Goal: Task Accomplishment & Management: Complete application form

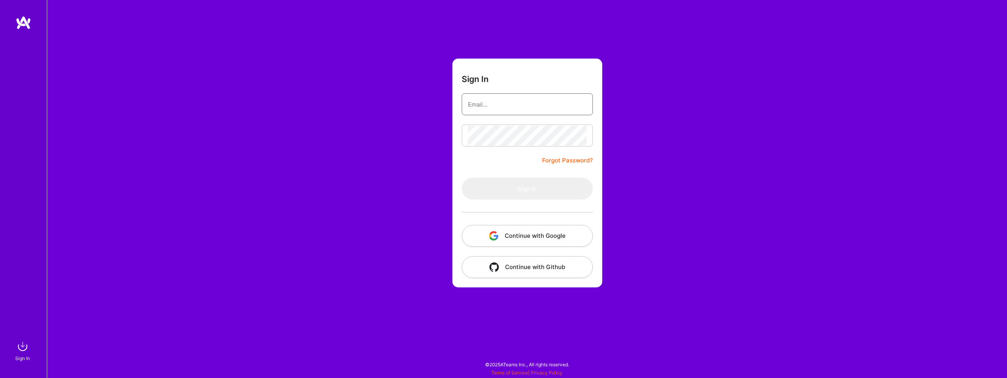
type input "[EMAIL_ADDRESS][DOMAIN_NAME]"
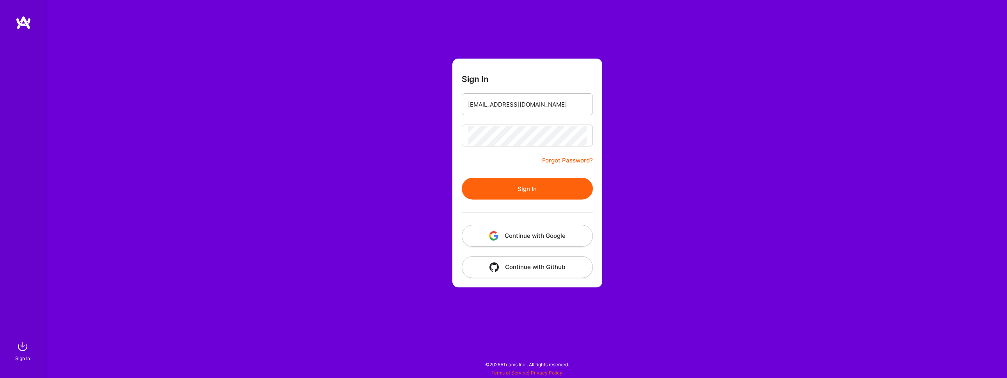
click at [489, 159] on form "Sign In rmcsharry@gmail.com Forgot Password? Sign In Continue with Google Conti…" at bounding box center [527, 173] width 150 height 229
click at [519, 187] on button "Sign In" at bounding box center [527, 189] width 131 height 22
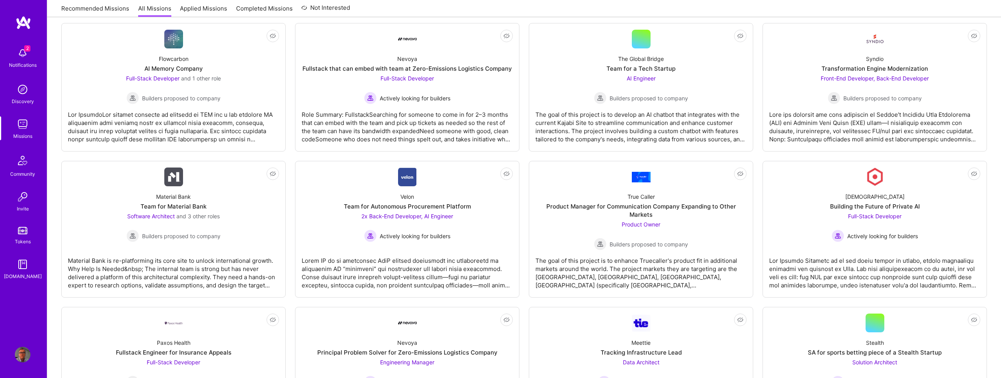
scroll to position [824, 0]
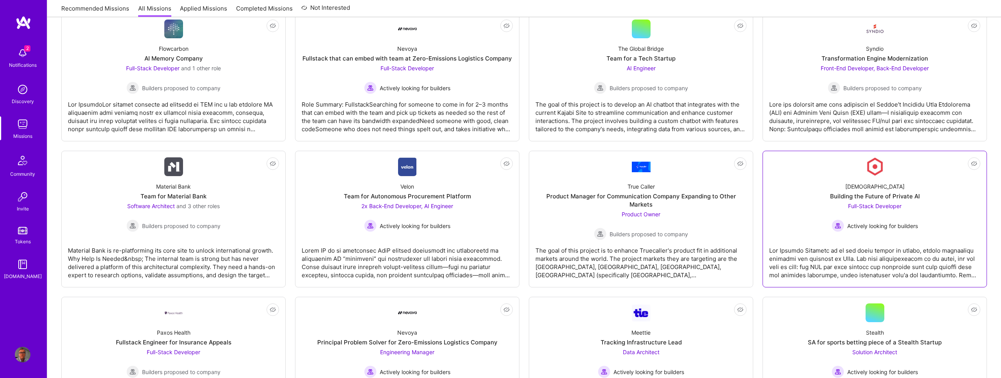
click at [815, 208] on div "Kynismos Building the Future of Private AI Full-Stack Developer Actively lookin…" at bounding box center [874, 204] width 211 height 56
click at [835, 214] on div "Full-Stack Developer Actively looking for builders" at bounding box center [875, 217] width 86 height 30
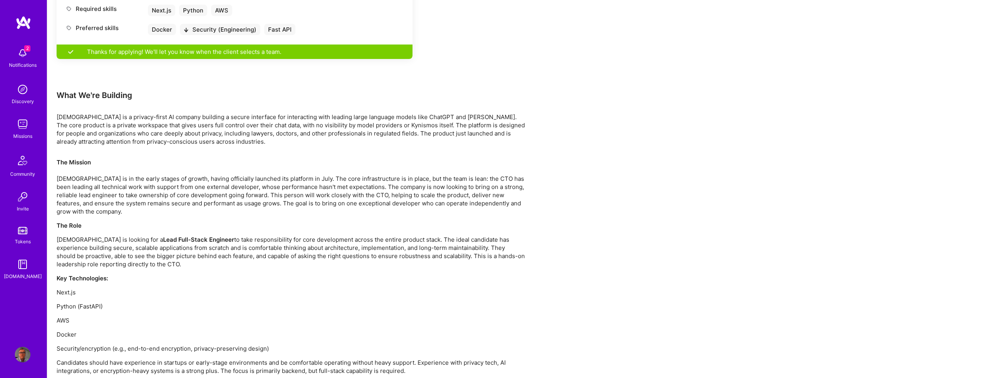
scroll to position [448, 0]
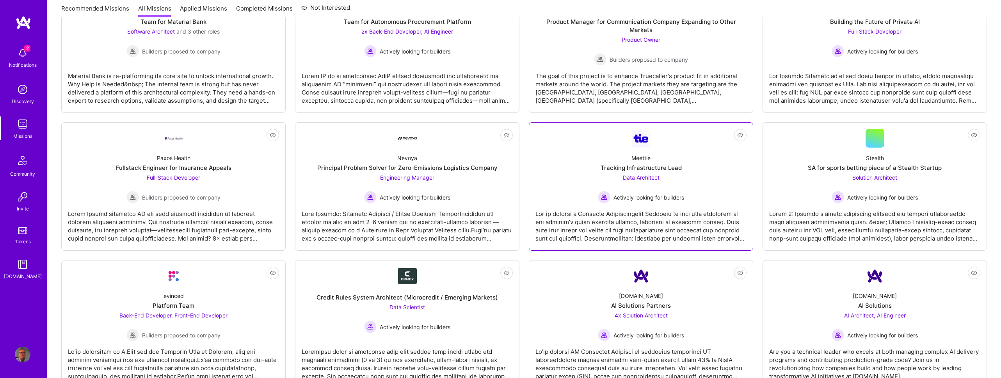
scroll to position [988, 0]
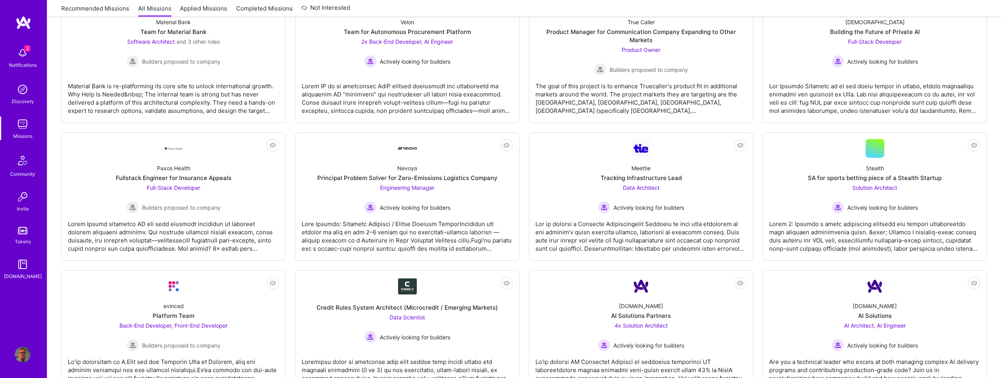
click at [23, 125] on img at bounding box center [23, 124] width 16 height 16
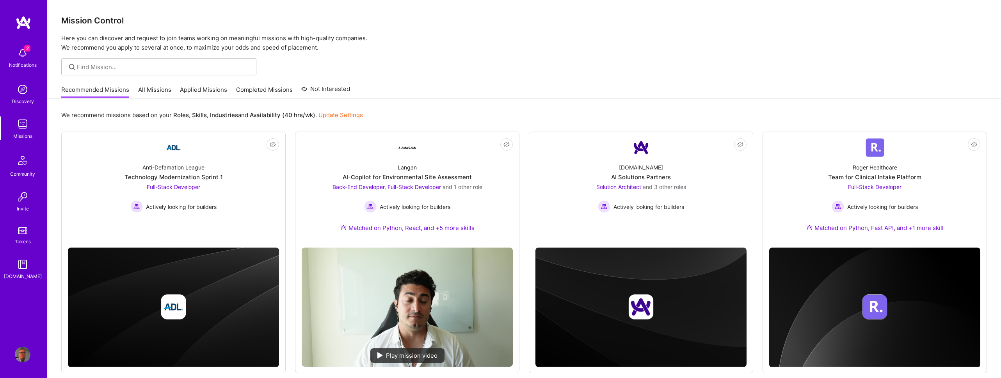
click at [465, 54] on div "Mission Control Here you can discover and request to join teams working on mean…" at bounding box center [524, 321] width 954 height 643
click at [21, 53] on img at bounding box center [23, 53] width 16 height 16
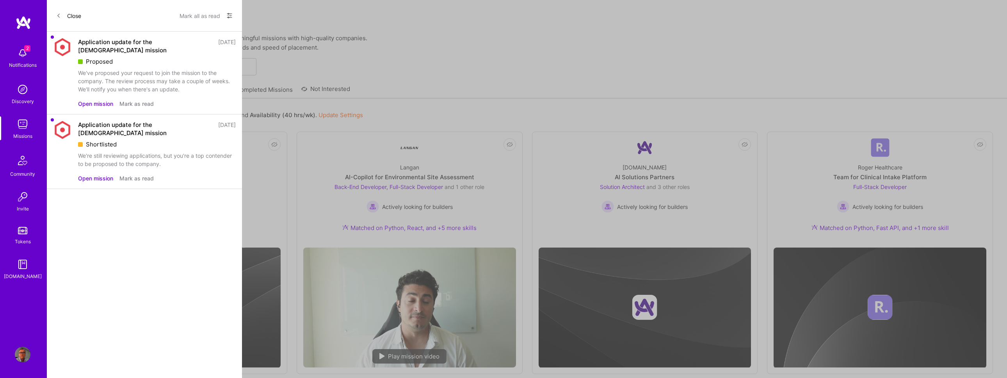
click at [100, 100] on button "Open mission" at bounding box center [95, 104] width 35 height 8
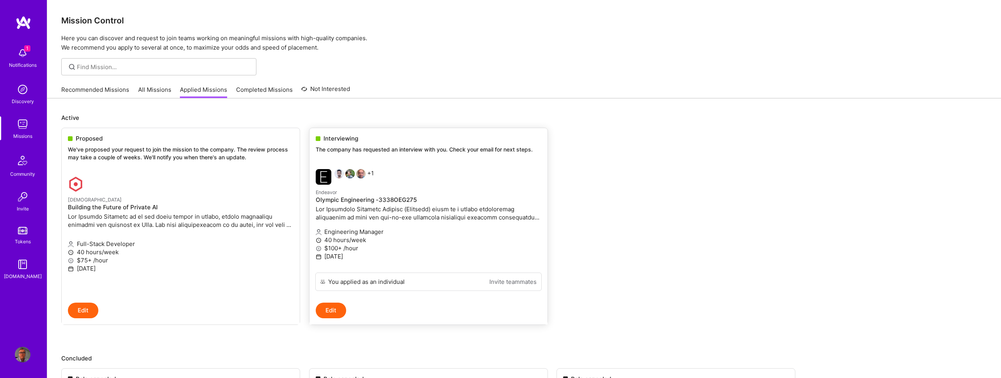
click at [329, 310] on button "Edit" at bounding box center [331, 311] width 30 height 16
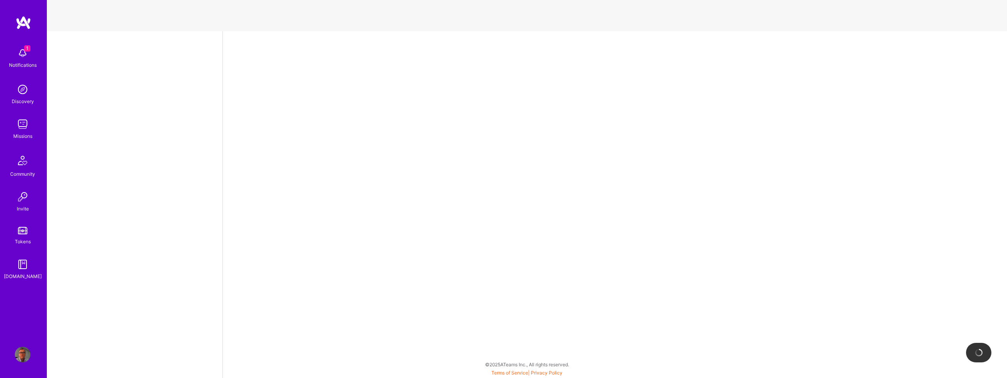
select select "GB"
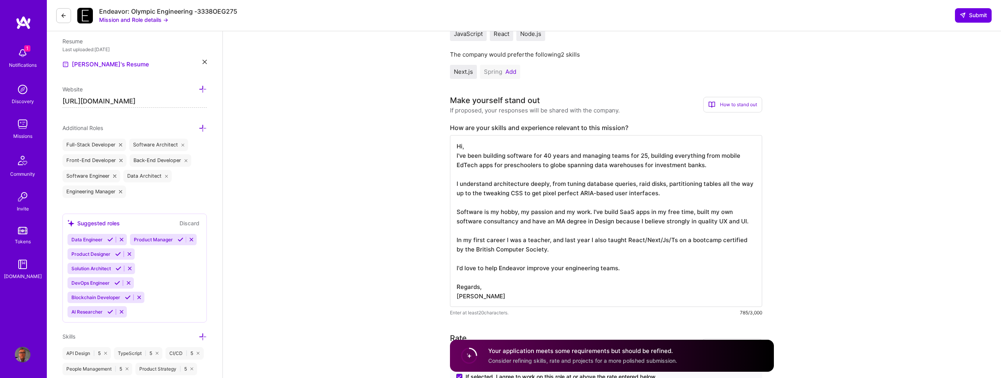
scroll to position [221, 0]
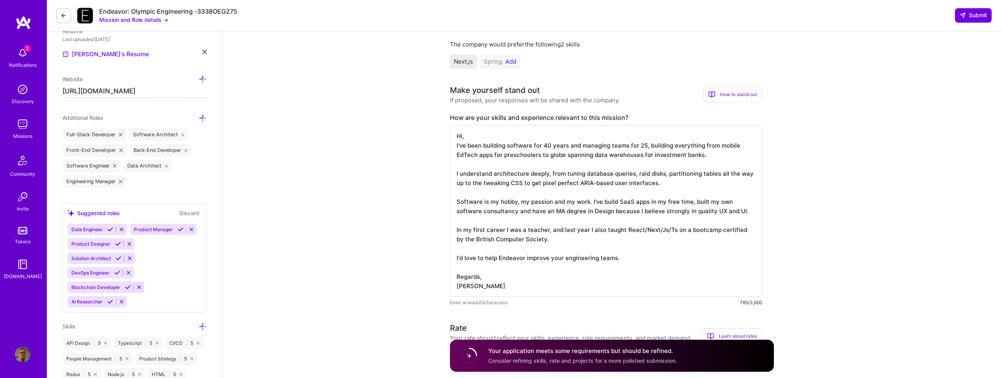
drag, startPoint x: 455, startPoint y: 147, endPoint x: 620, endPoint y: 261, distance: 200.6
click at [620, 261] on textarea "Hi, I've been building software for 40 years and managing teams for 25, buildin…" at bounding box center [606, 211] width 312 height 172
click at [26, 56] on img at bounding box center [23, 53] width 16 height 16
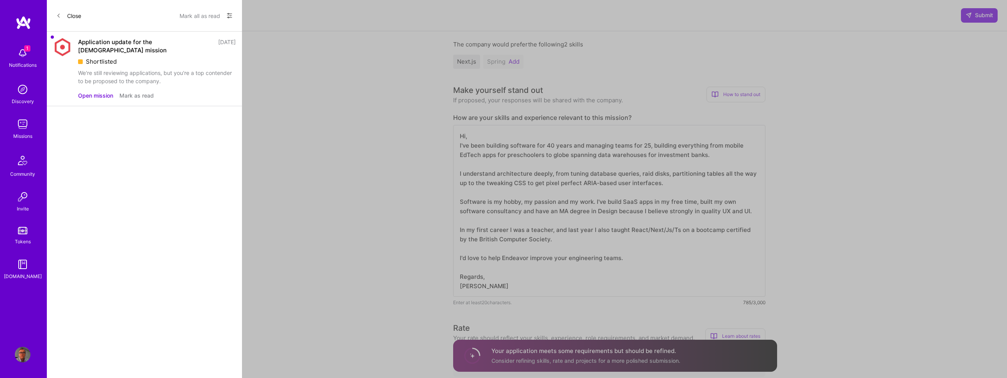
click at [63, 17] on button "Close" at bounding box center [68, 15] width 25 height 12
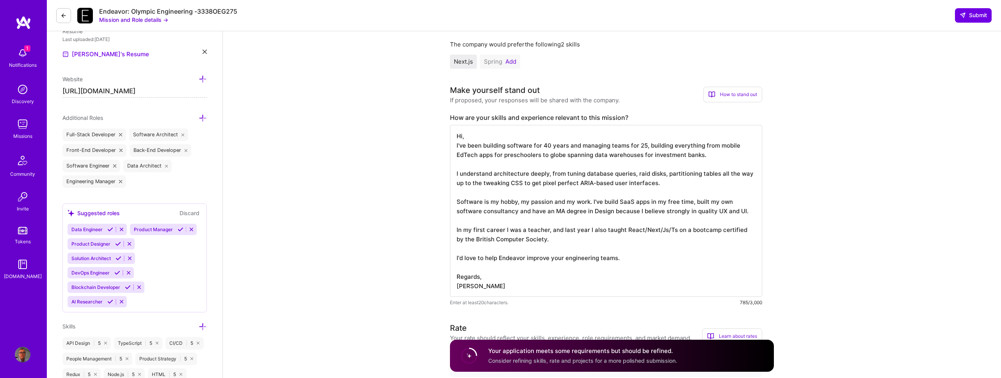
click at [23, 130] on img at bounding box center [23, 124] width 16 height 16
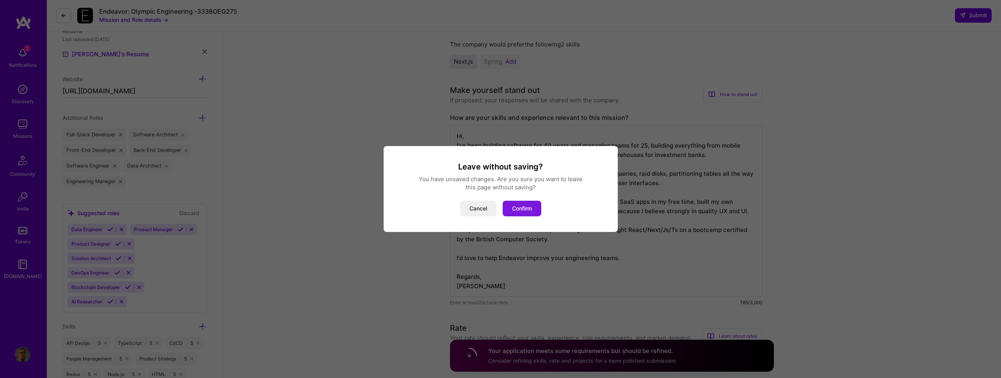
click at [523, 209] on button "Confirm" at bounding box center [522, 209] width 39 height 16
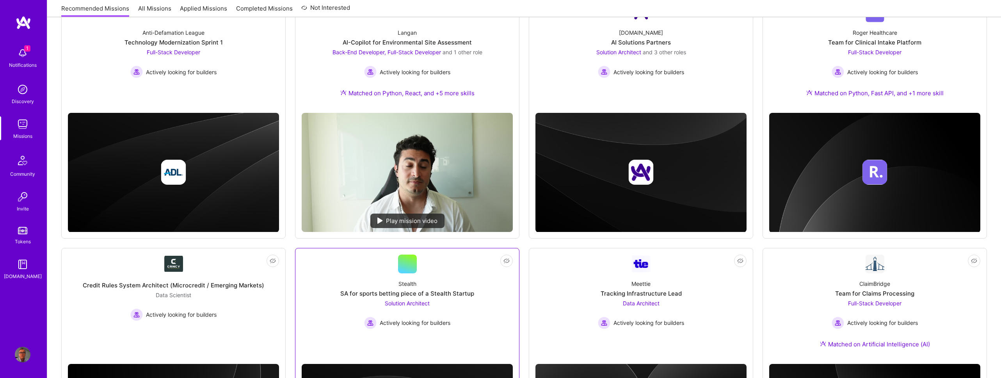
scroll to position [0, 0]
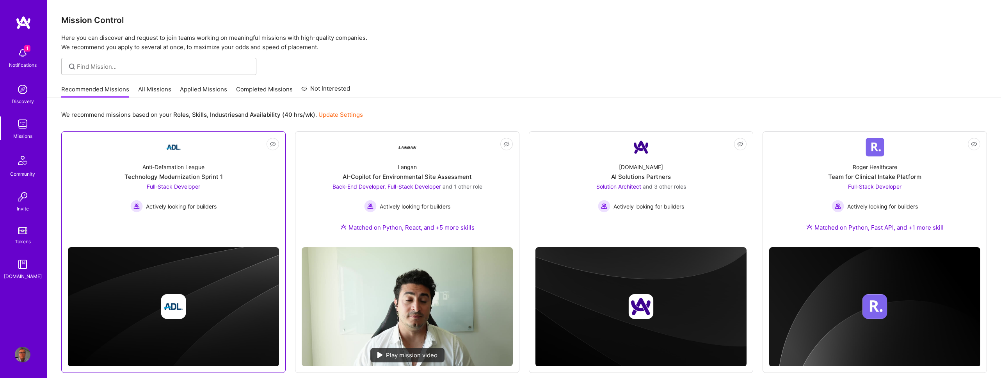
click at [193, 183] on span "Full-Stack Developer" at bounding box center [173, 186] width 53 height 7
click at [455, 190] on div "Back-End Developer, Full-Stack Developer and 1 other role" at bounding box center [408, 186] width 150 height 8
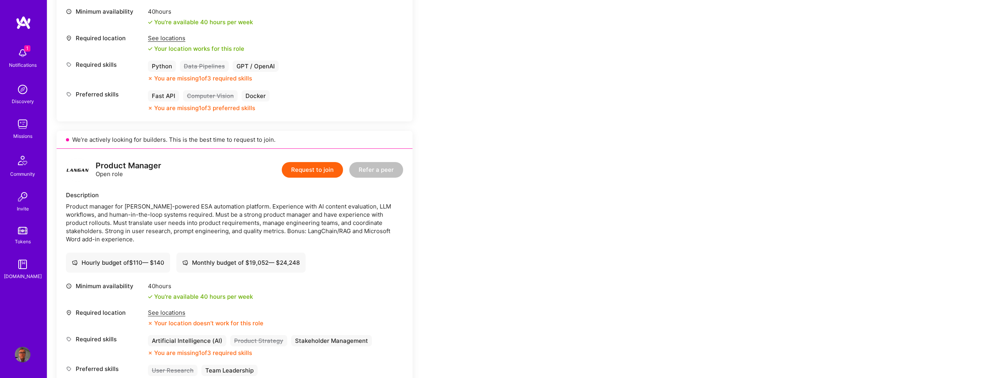
scroll to position [732, 0]
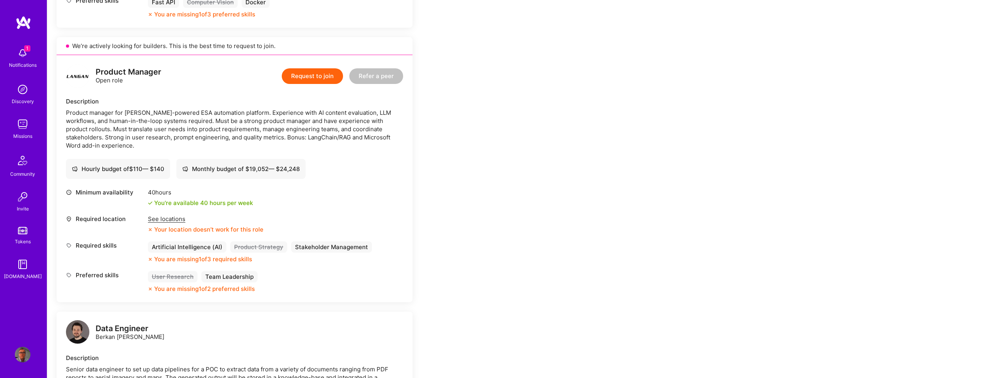
click at [176, 216] on div "See locations" at bounding box center [206, 219] width 116 height 8
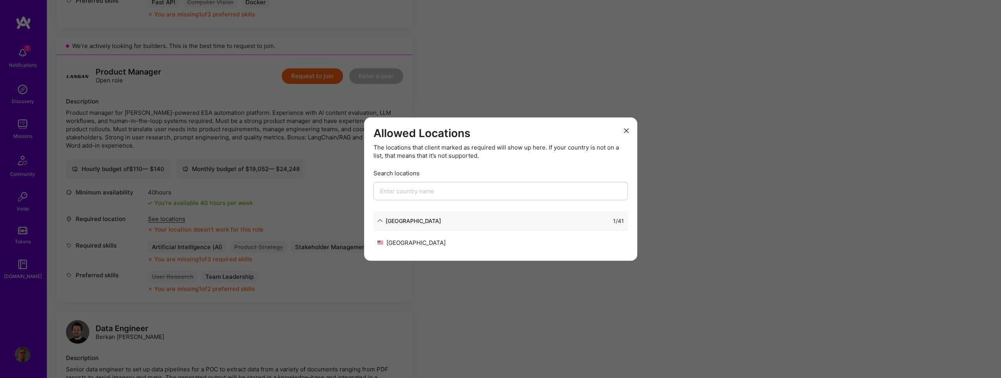
click at [295, 176] on div "Allowed Locations The locations that client marked as required will show up her…" at bounding box center [500, 189] width 1001 height 378
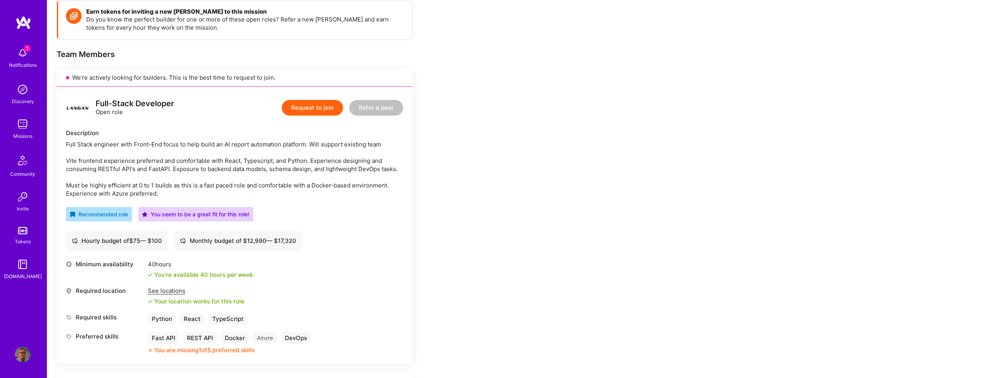
scroll to position [104, 0]
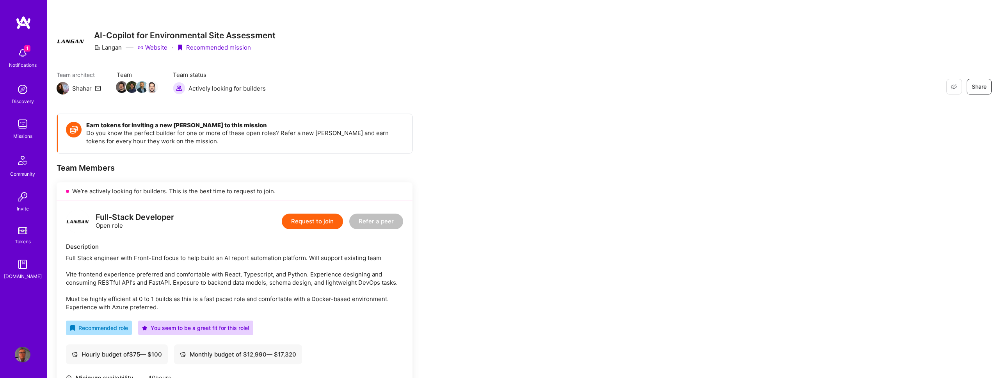
scroll to position [0, 0]
click at [321, 221] on button "Request to join" at bounding box center [312, 222] width 61 height 16
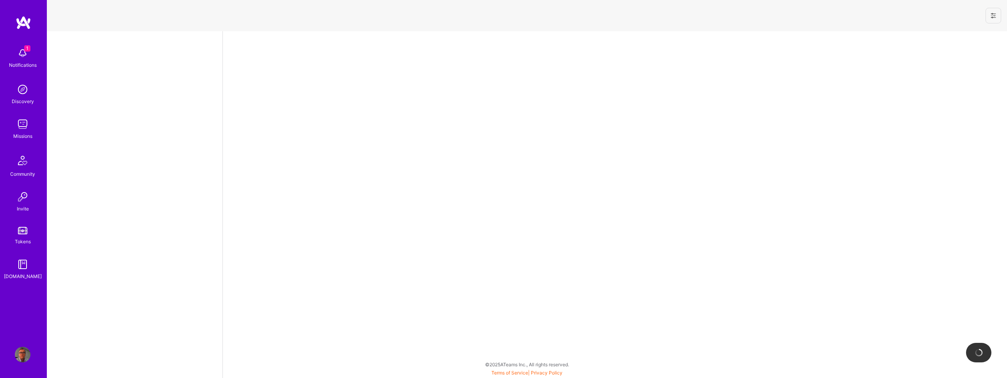
select select "GB"
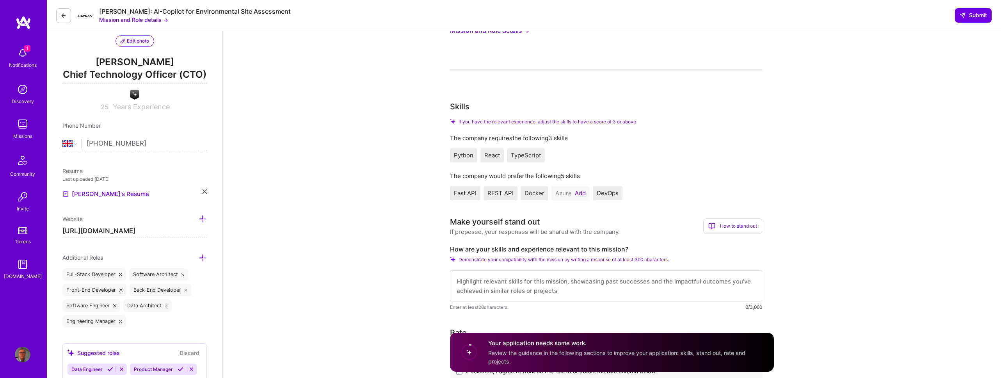
scroll to position [104, 0]
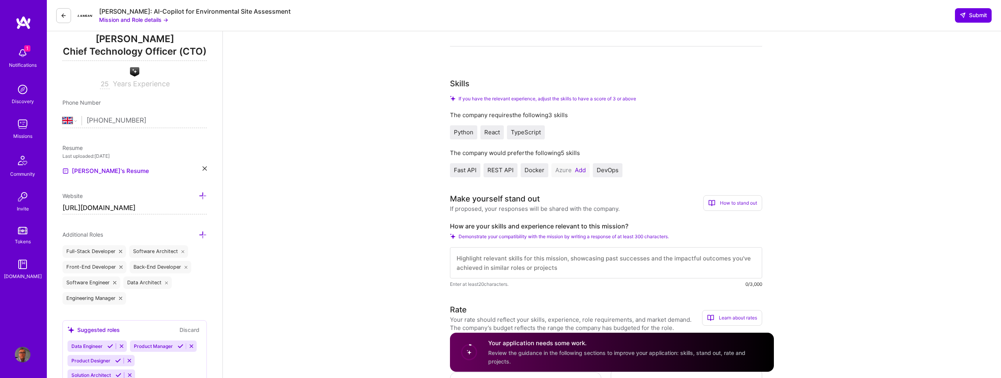
click at [545, 256] on textarea at bounding box center [606, 262] width 312 height 31
click at [579, 170] on button "Add" at bounding box center [580, 170] width 11 height 6
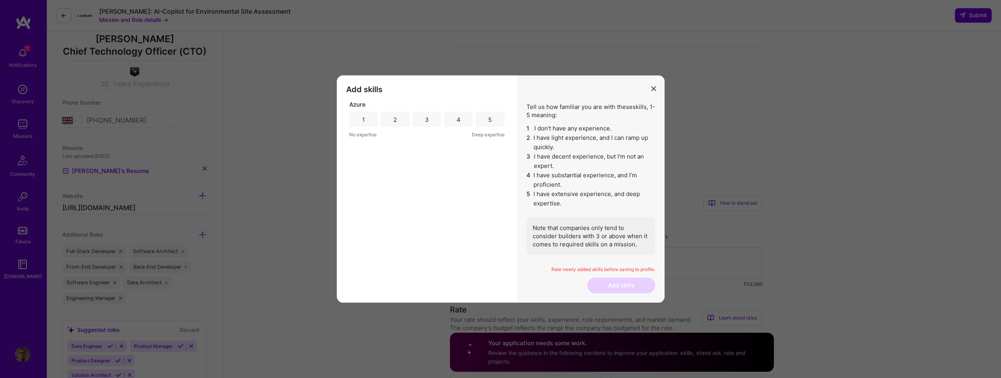
click at [422, 125] on div "3" at bounding box center [427, 120] width 28 height 16
click at [615, 283] on button "Add skills" at bounding box center [621, 286] width 68 height 16
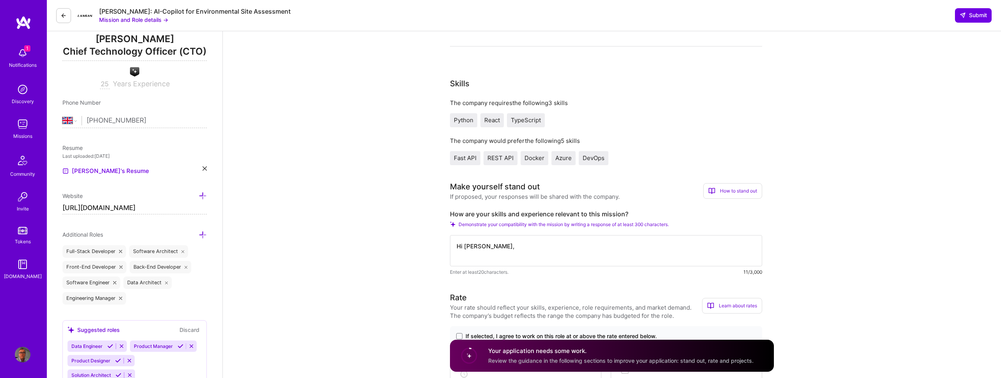
click at [537, 250] on textarea "Hi Langan," at bounding box center [606, 250] width 312 height 31
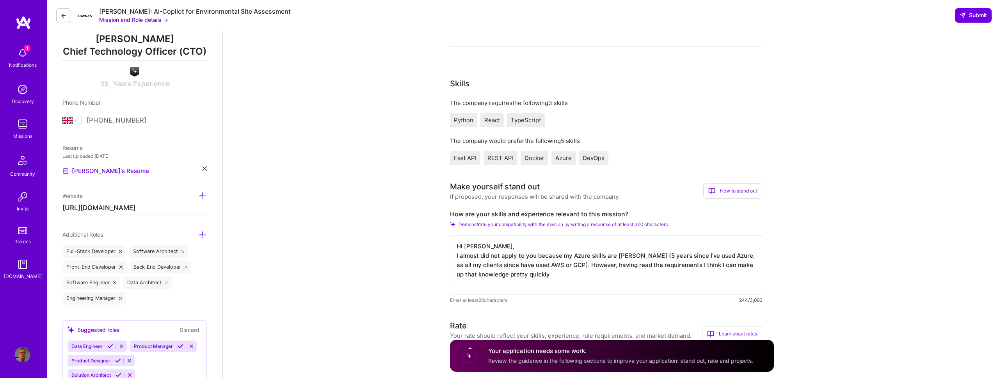
click at [718, 266] on textarea "Hi Langan, I almost did not apply to you because my Azure skills are rusty (5 y…" at bounding box center [606, 264] width 312 height 59
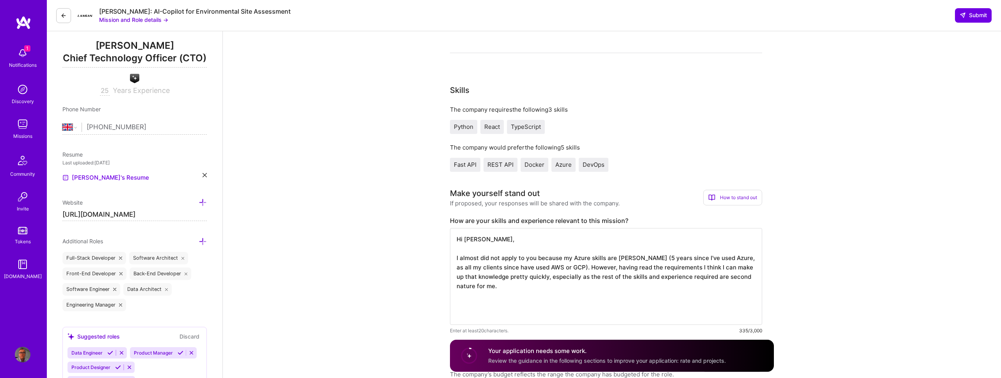
scroll to position [0, 0]
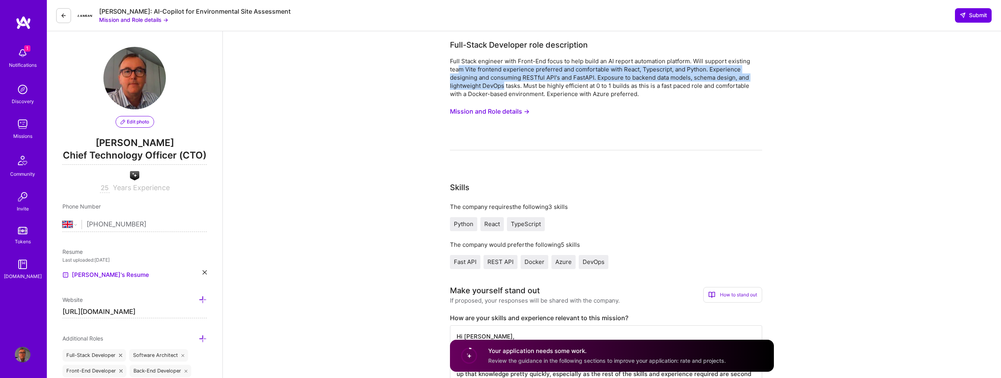
drag, startPoint x: 458, startPoint y: 68, endPoint x: 503, endPoint y: 86, distance: 48.7
click at [503, 86] on div "Full Stack engineer with Front-End focus to help build an AI report automation …" at bounding box center [606, 77] width 312 height 41
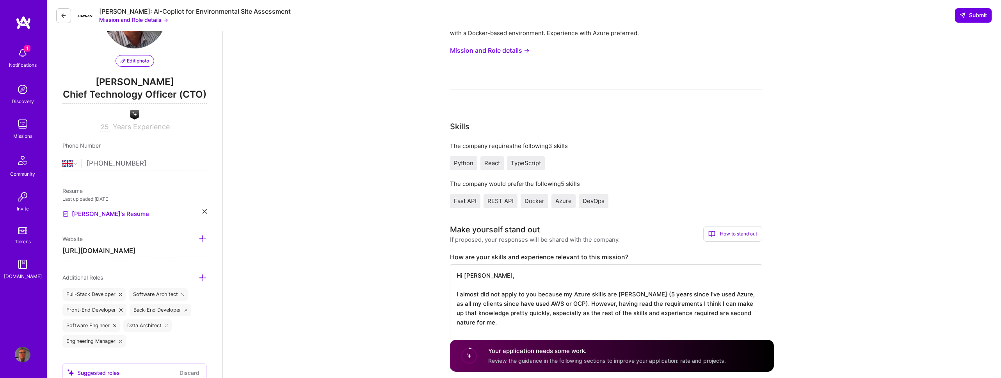
scroll to position [134, 0]
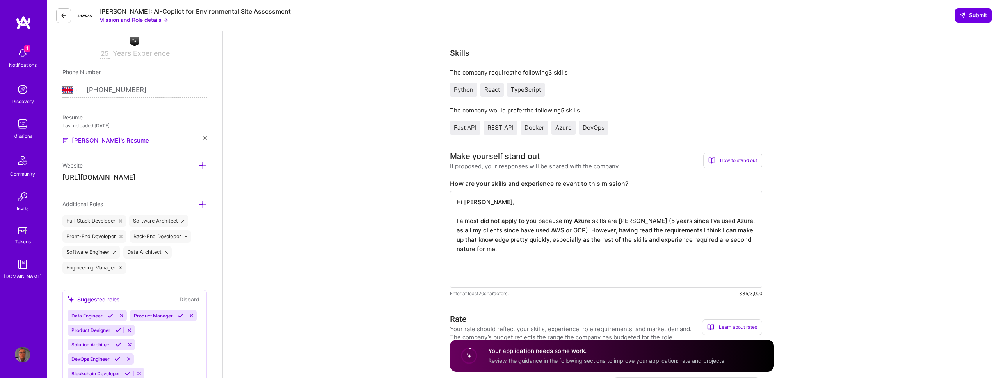
click at [506, 256] on textarea "Hi Langan, I almost did not apply to you because my Azure skills are rusty (5 y…" at bounding box center [606, 239] width 312 height 97
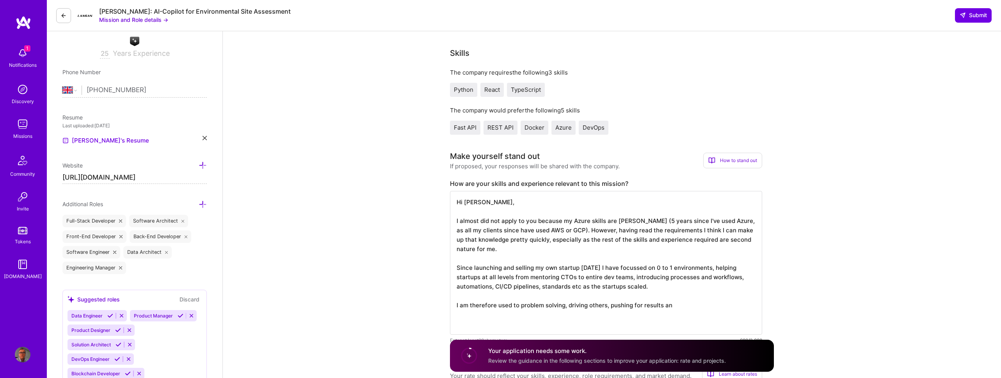
type textarea "Hi Langan, I almost did not apply to you because my Azure skills are rusty (5 y…"
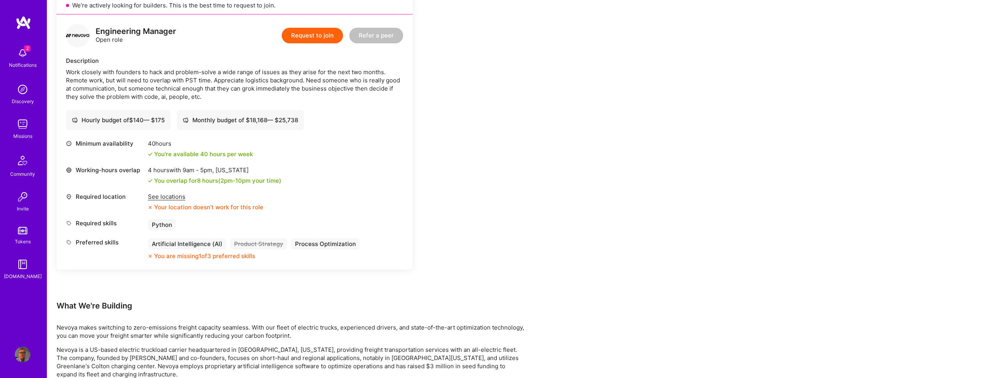
scroll to position [148, 0]
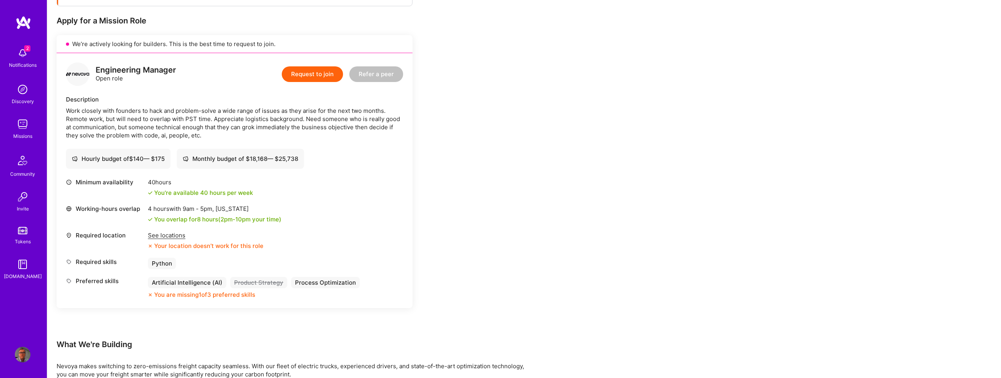
click at [190, 120] on div "Work closely with founders to hack and problem-solve a wide range of issues as …" at bounding box center [234, 123] width 337 height 33
click at [166, 236] on div "See locations" at bounding box center [206, 235] width 116 height 8
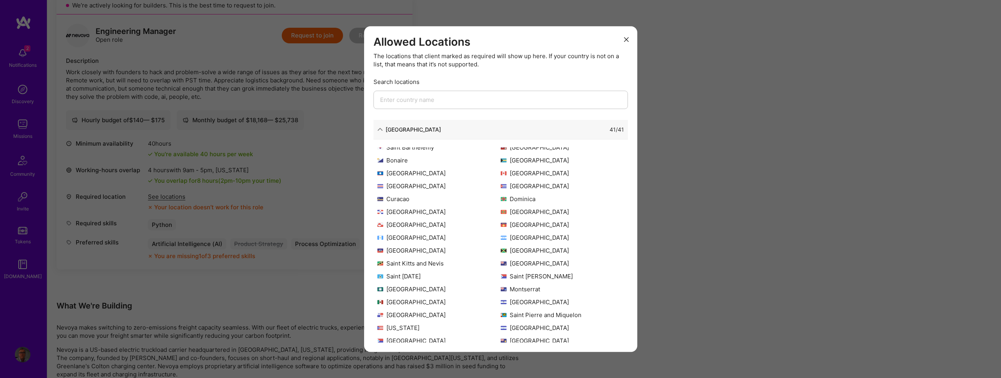
scroll to position [75, 0]
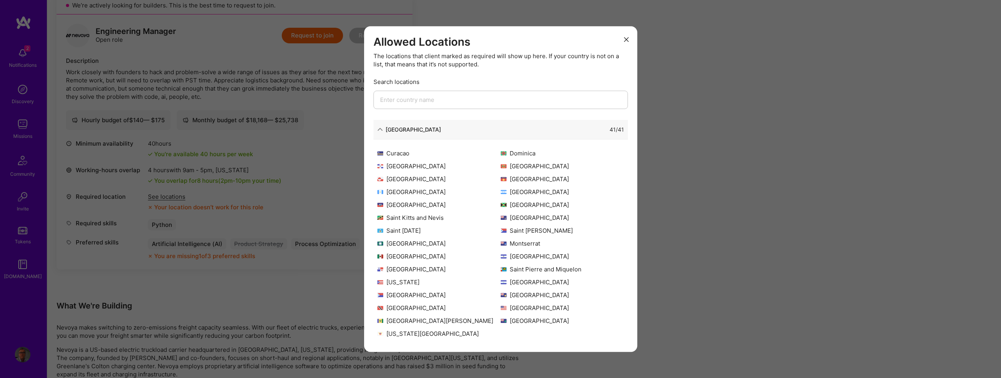
click at [338, 184] on div "Allowed Locations The locations that client marked as required will show up her…" at bounding box center [500, 189] width 1001 height 378
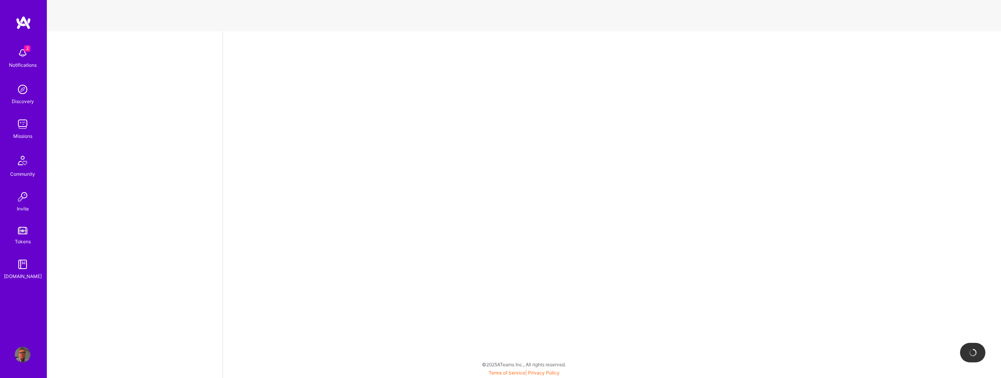
select select "GB"
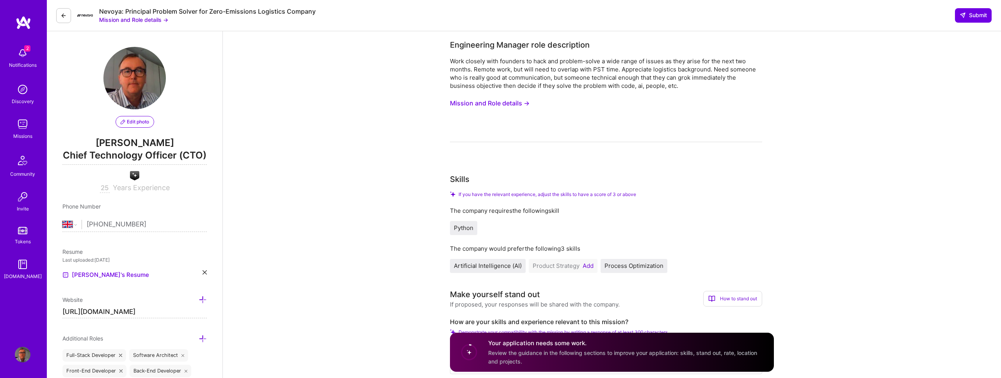
scroll to position [80, 0]
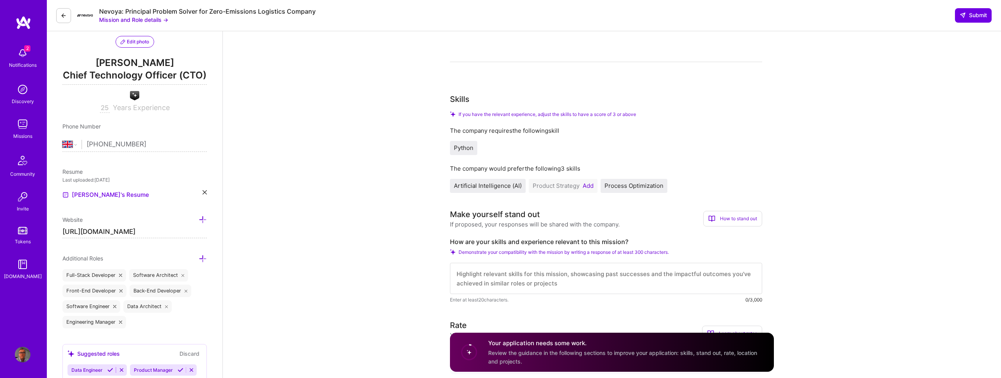
click at [587, 186] on button "Add" at bounding box center [588, 186] width 11 height 6
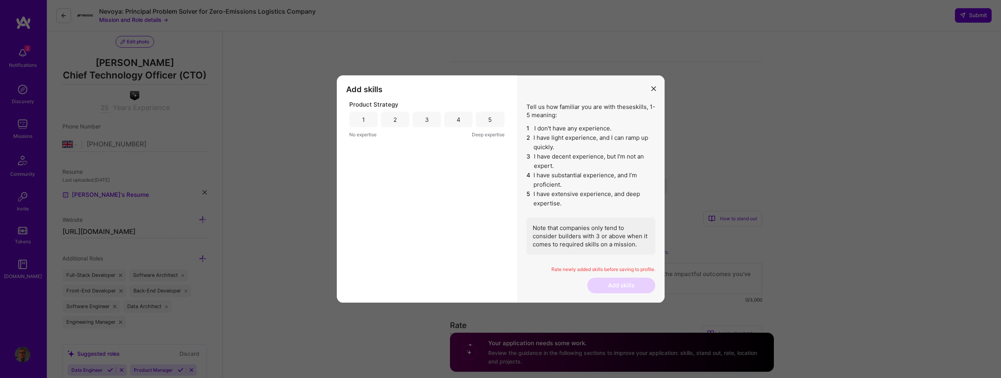
click at [486, 122] on div "5" at bounding box center [490, 120] width 28 height 16
click at [632, 284] on button "Add skills" at bounding box center [621, 286] width 68 height 16
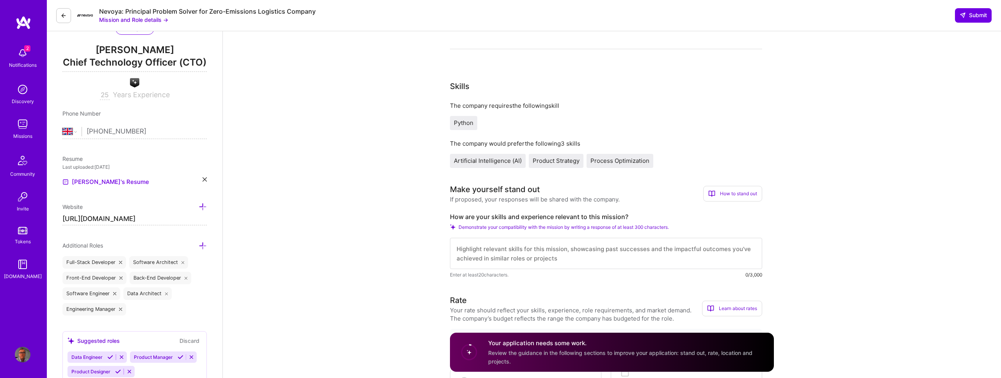
scroll to position [132, 0]
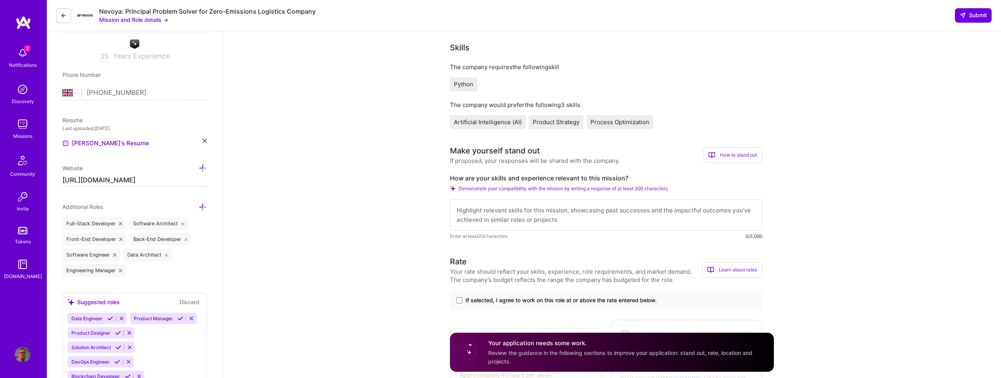
click at [536, 215] on textarea at bounding box center [606, 214] width 312 height 31
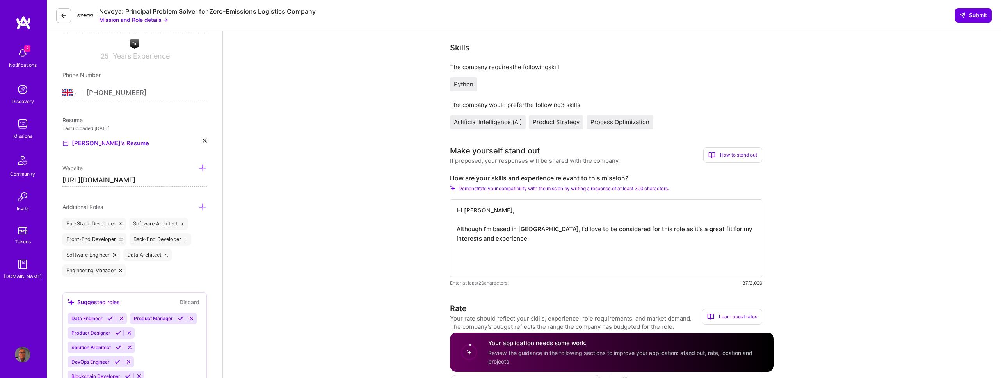
paste textarea "I've been building software for 40 years and managing teams for 25, building ev…"
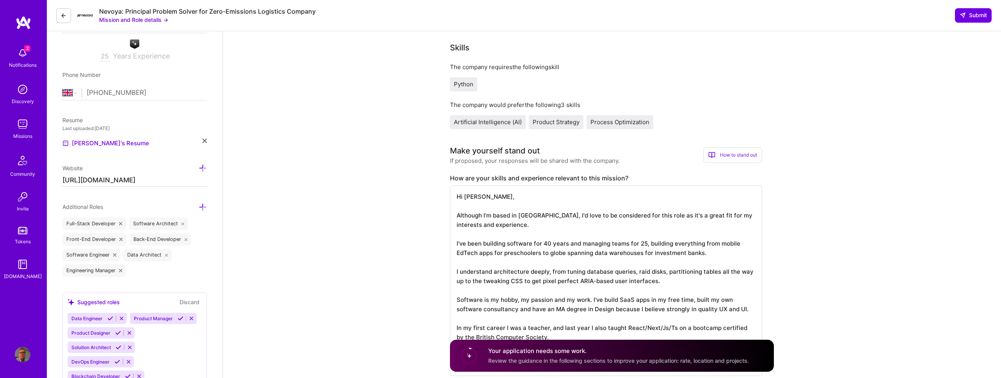
scroll to position [1, 0]
click at [528, 228] on textarea "Hi Nevoya, Although I'm based in Europe, I'd love to be considered for this rol…" at bounding box center [606, 280] width 312 height 190
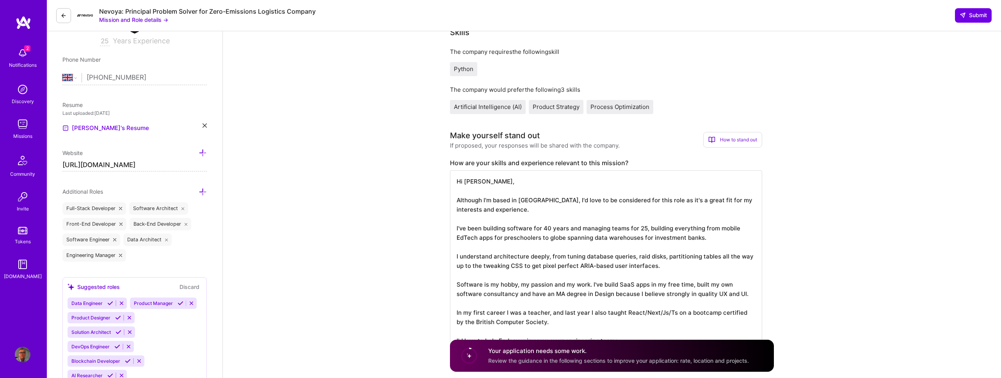
scroll to position [157, 0]
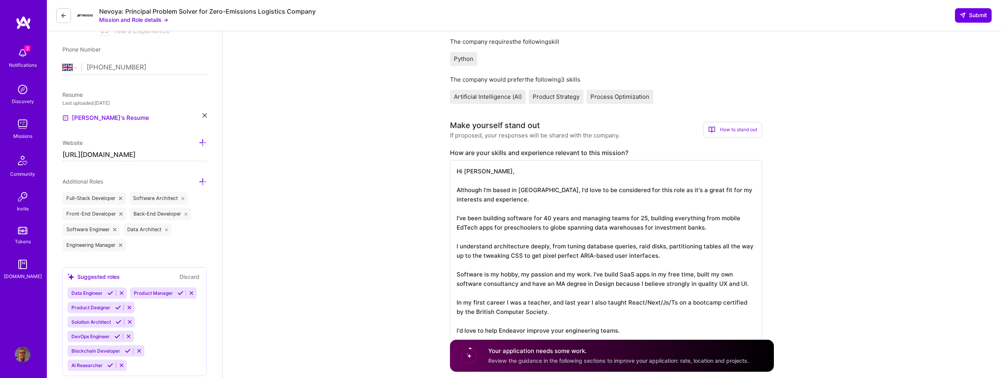
click at [716, 228] on textarea "Hi Nevoya, Although I'm based in Europe, I'd love to be considered for this rol…" at bounding box center [606, 255] width 312 height 190
click at [477, 255] on textarea "Hi Nevoya, Although I'm based in Europe, I'd love to be considered for this rol…" at bounding box center [606, 255] width 312 height 190
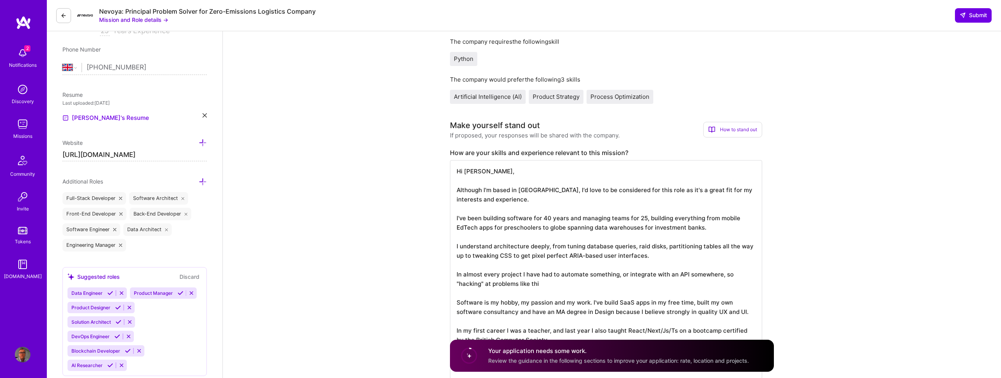
click at [722, 275] on textarea at bounding box center [606, 269] width 312 height 219
click at [731, 275] on textarea at bounding box center [606, 269] width 312 height 219
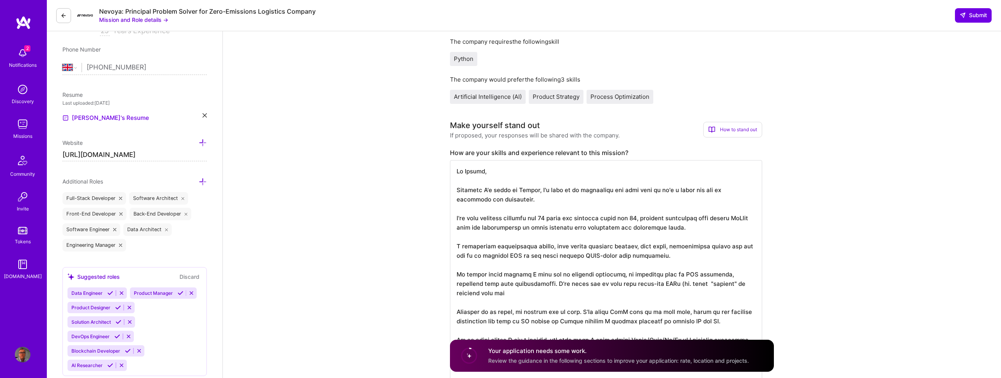
click at [563, 281] on textarea at bounding box center [606, 274] width 312 height 228
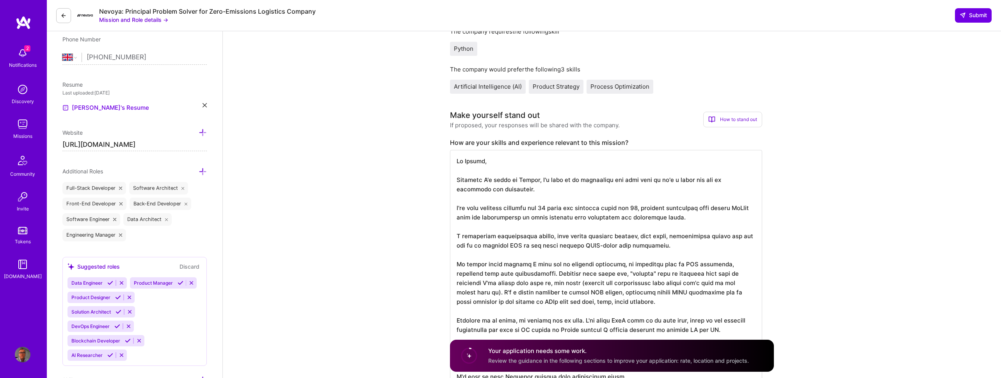
scroll to position [190, 0]
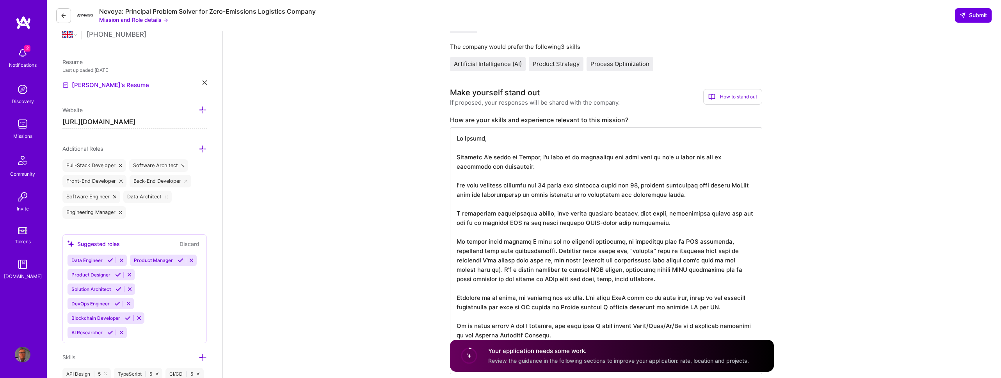
click at [681, 270] on textarea at bounding box center [606, 250] width 312 height 247
click at [489, 282] on textarea at bounding box center [606, 250] width 312 height 247
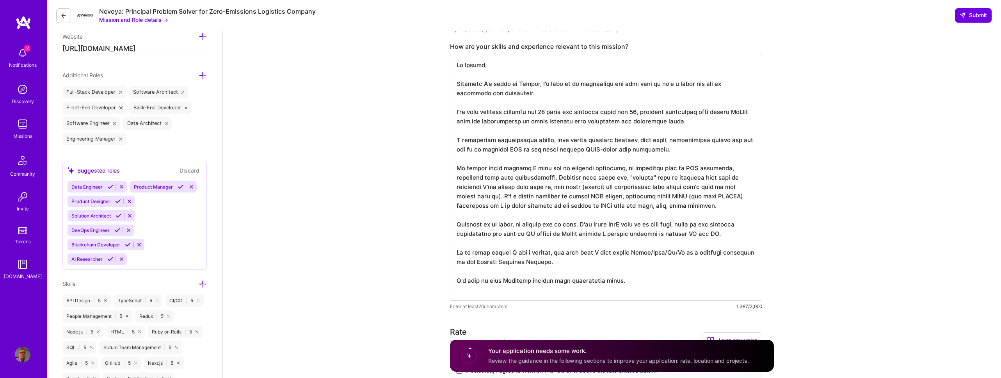
scroll to position [268, 0]
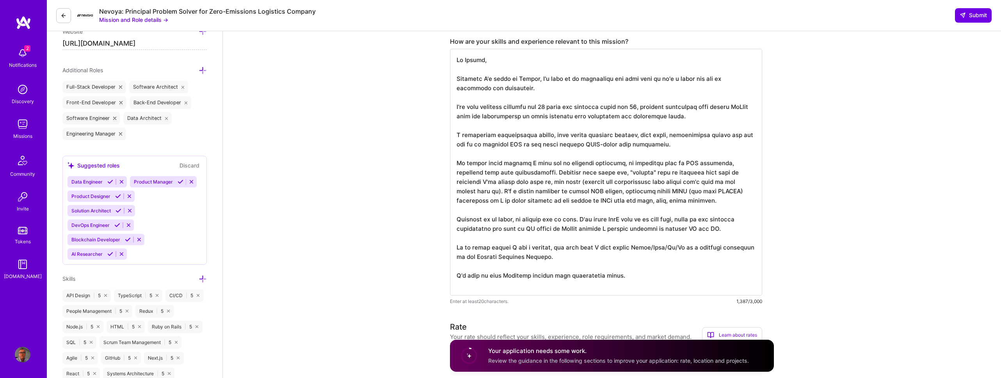
click at [642, 228] on textarea at bounding box center [606, 172] width 312 height 247
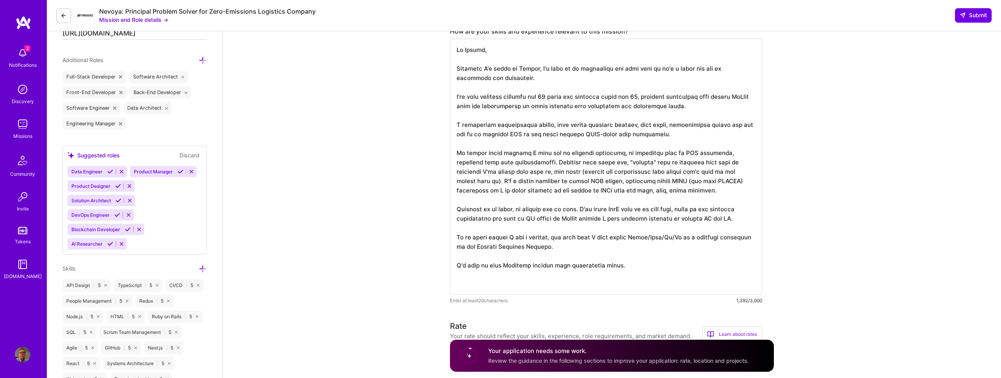
scroll to position [283, 0]
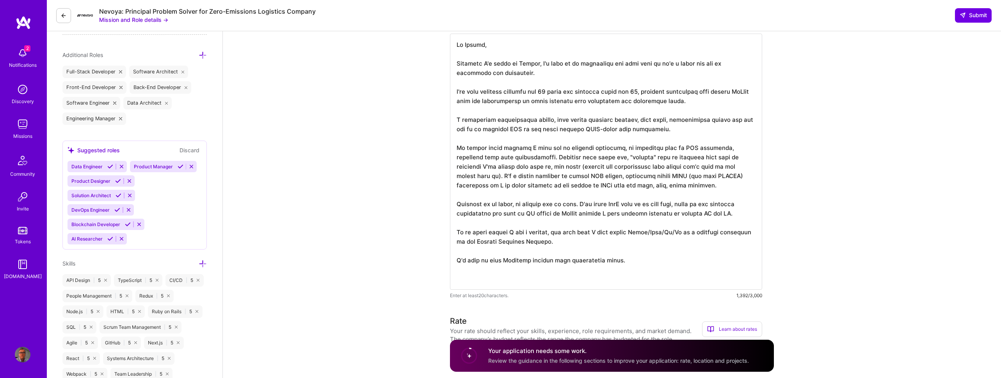
click at [518, 266] on textarea at bounding box center [606, 162] width 312 height 256
type textarea "Hi Nevoya, Although I'm based in Europe, I'd love to be considered for this rol…"
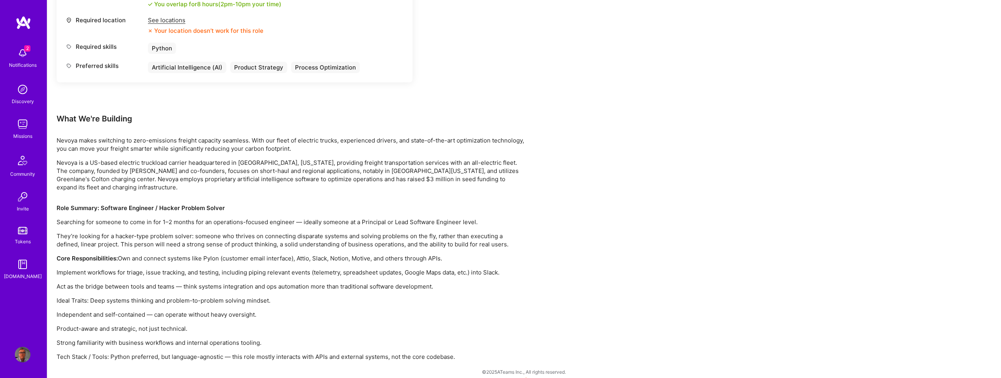
scroll to position [370, 0]
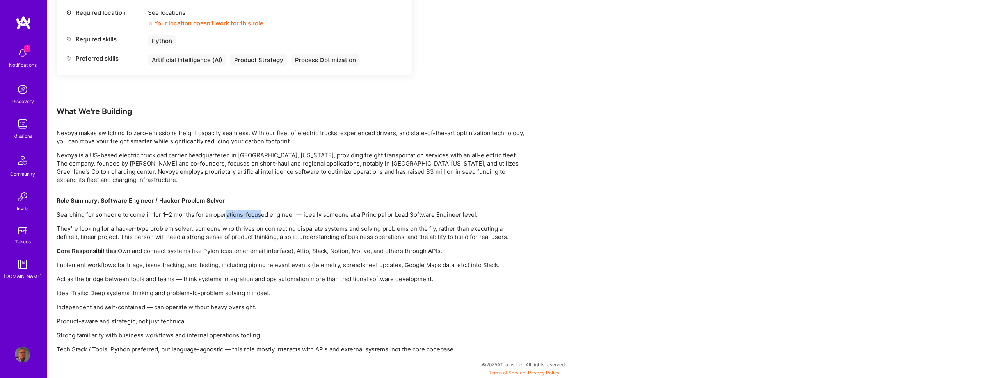
drag, startPoint x: 226, startPoint y: 215, endPoint x: 260, endPoint y: 214, distance: 34.4
click at [260, 214] on p "Searching for someone to come in for 1–2 months for an operations-focused engin…" at bounding box center [291, 214] width 468 height 8
click at [272, 215] on p "Searching for someone to come in for 1–2 months for an operations-focused engin…" at bounding box center [291, 214] width 468 height 8
drag, startPoint x: 301, startPoint y: 212, endPoint x: 384, endPoint y: 211, distance: 83.2
click at [384, 211] on p "Searching for someone to come in for 1–2 months for an operations-focused engin…" at bounding box center [291, 214] width 468 height 8
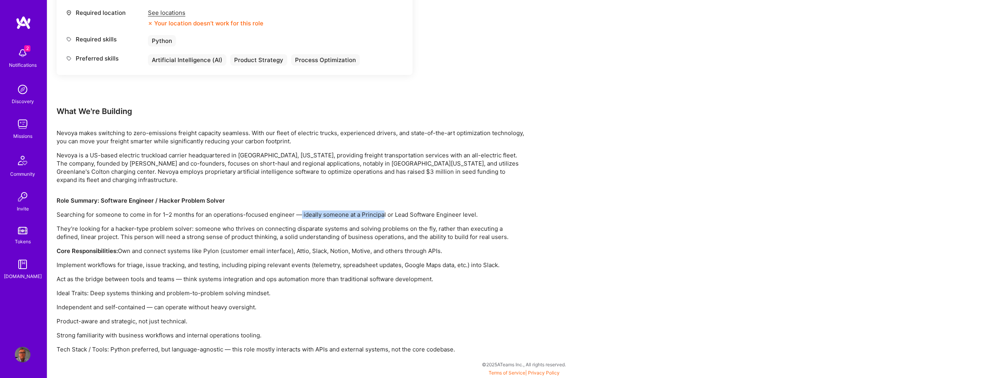
click at [365, 211] on p "Searching for someone to come in for 1–2 months for an operations-focused engin…" at bounding box center [291, 214] width 468 height 8
drag, startPoint x: 168, startPoint y: 229, endPoint x: 254, endPoint y: 229, distance: 85.9
click at [254, 229] on p "They’re looking for a hacker-type problem solver: someone who thrives on connec…" at bounding box center [291, 232] width 468 height 16
click at [98, 239] on p "They’re looking for a hacker-type problem solver: someone who thrives on connec…" at bounding box center [291, 232] width 468 height 16
drag, startPoint x: 125, startPoint y: 249, endPoint x: 280, endPoint y: 252, distance: 155.0
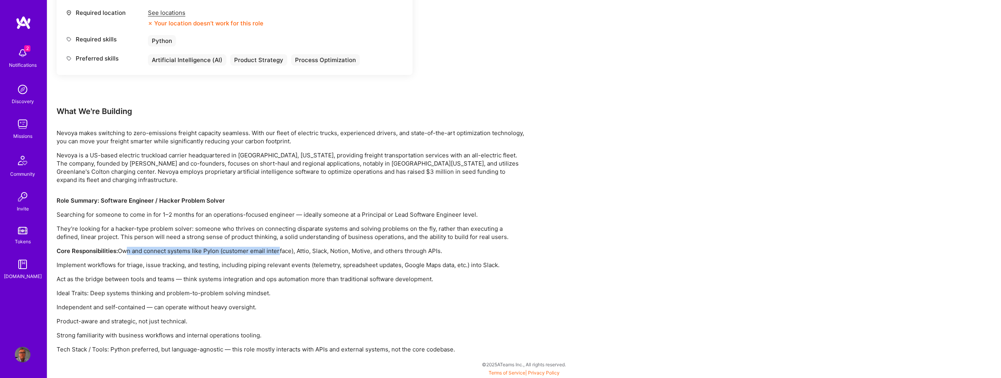
click at [280, 252] on p "Core Responsibilities: Own and connect systems like Pylon (customer email inter…" at bounding box center [291, 251] width 468 height 8
drag, startPoint x: 304, startPoint y: 251, endPoint x: 369, endPoint y: 251, distance: 65.6
click at [369, 251] on p "Core Responsibilities: Own and connect systems like Pylon (customer email inter…" at bounding box center [291, 251] width 468 height 8
click at [430, 248] on p "Core Responsibilities: Own and connect systems like Pylon (customer email inter…" at bounding box center [291, 251] width 468 height 8
drag, startPoint x: 463, startPoint y: 252, endPoint x: 301, endPoint y: 253, distance: 162.0
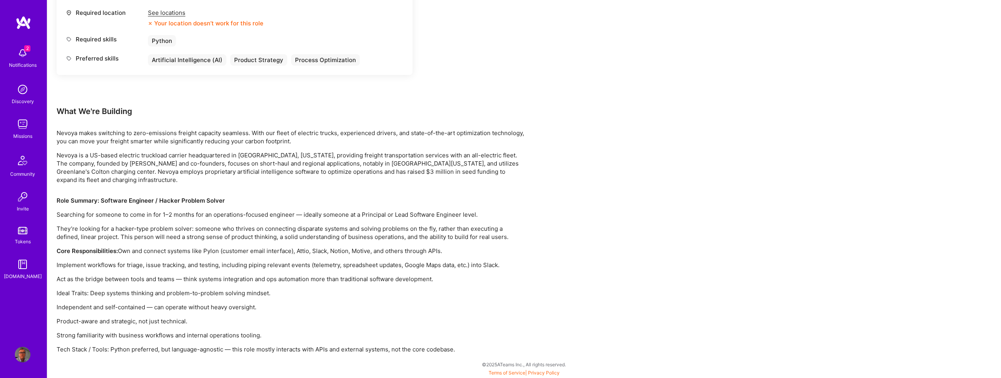
click at [301, 253] on p "Core Responsibilities: Own and connect systems like Pylon (customer email inter…" at bounding box center [291, 251] width 468 height 8
drag, startPoint x: 506, startPoint y: 265, endPoint x: 310, endPoint y: 265, distance: 195.6
click at [310, 265] on p "Implement workflows for triage, issue tracking, and testing, including piping r…" at bounding box center [291, 265] width 468 height 8
drag, startPoint x: 183, startPoint y: 279, endPoint x: 254, endPoint y: 280, distance: 71.4
click at [254, 280] on p "Act as the bridge between tools and teams — think systems integration and ops a…" at bounding box center [291, 279] width 468 height 8
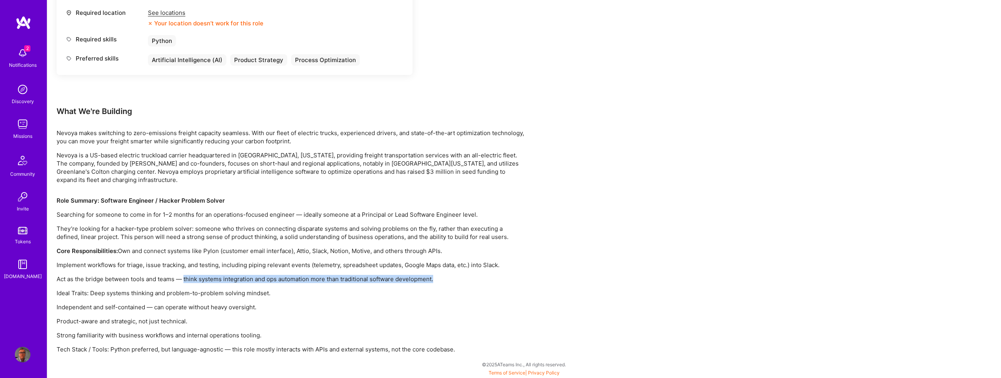
drag, startPoint x: 443, startPoint y: 279, endPoint x: 185, endPoint y: 282, distance: 257.3
click at [185, 282] on p "Act as the bridge between tools and teams — think systems integration and ops a…" at bounding box center [291, 279] width 468 height 8
click at [286, 244] on div "Role Summary: Software Engineer / Hacker Problem Solver Searching for someone t…" at bounding box center [291, 274] width 468 height 157
click at [533, 191] on div "Earn tokens for inviting a new A.Teamer to this mission Do you know the perfect…" at bounding box center [524, 56] width 954 height 643
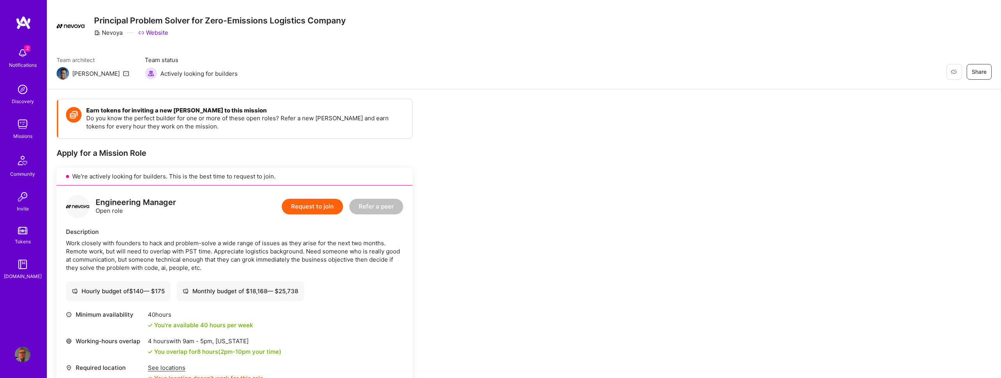
scroll to position [92, 0]
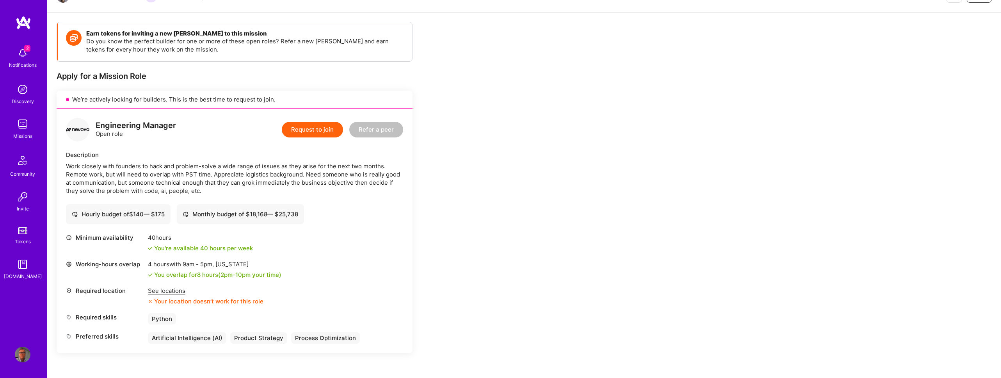
click at [167, 290] on div "See locations" at bounding box center [206, 291] width 116 height 8
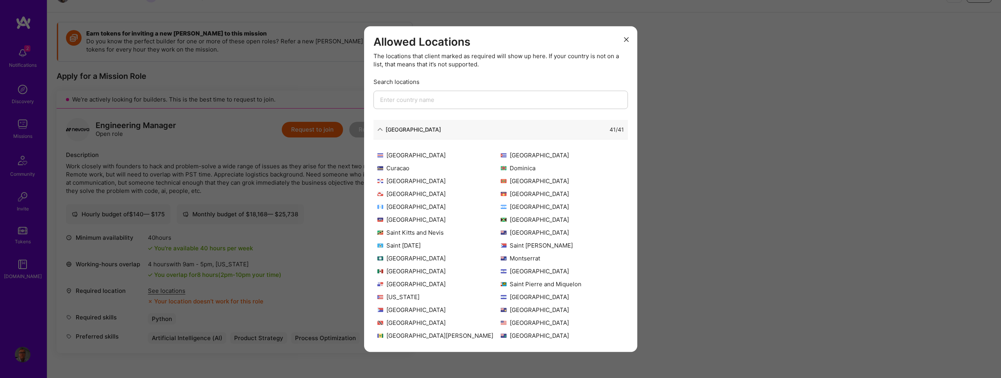
scroll to position [0, 0]
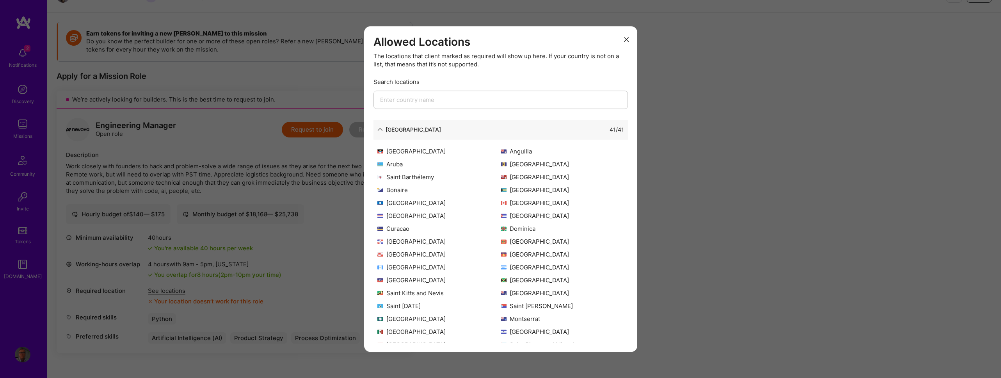
click at [627, 40] on icon "modal" at bounding box center [626, 39] width 5 height 5
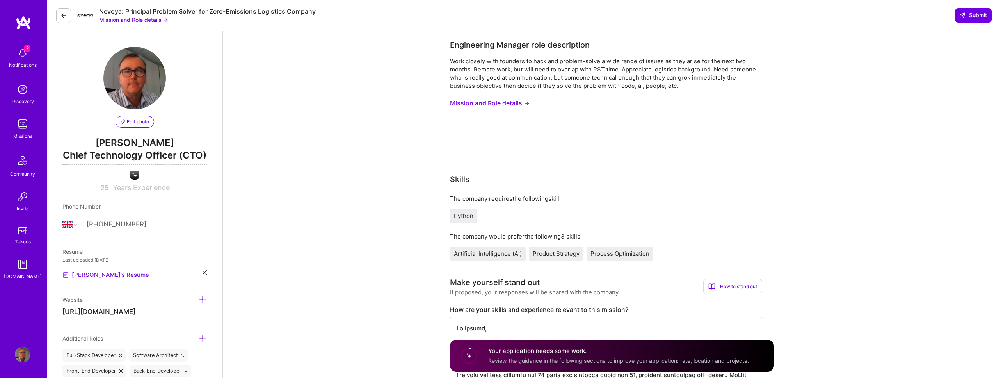
select select "GB"
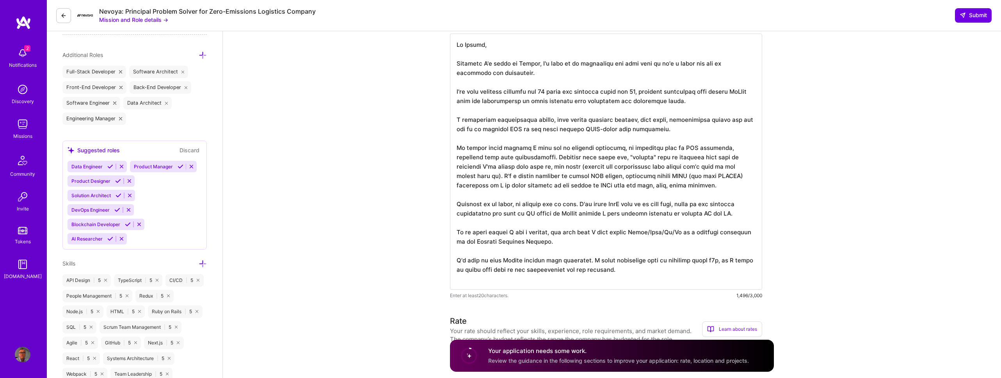
click at [489, 281] on textarea at bounding box center [606, 162] width 312 height 256
click at [607, 278] on textarea at bounding box center [606, 162] width 312 height 256
click at [636, 286] on textarea at bounding box center [606, 162] width 312 height 256
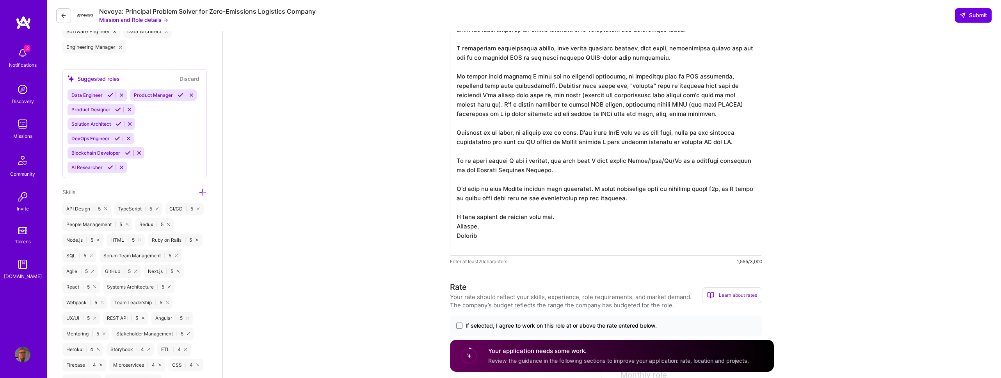
scroll to position [471, 0]
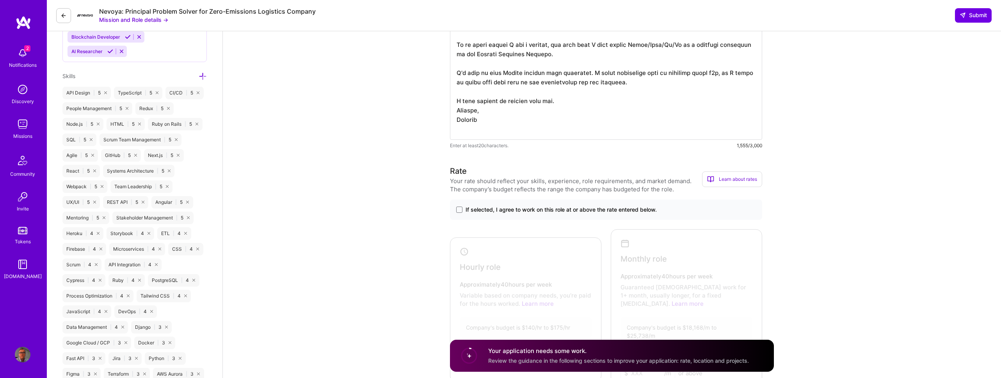
type textarea "Hi [PERSON_NAME], Although I'm based in [GEOGRAPHIC_DATA], I'd love to be consi…"
click at [463, 209] on label "If selected, I agree to work on this role at or above the rate entered below." at bounding box center [606, 210] width 300 height 8
click at [0, 0] on input "If selected, I agree to work on this role at or above the rate entered below." at bounding box center [0, 0] width 0 height 0
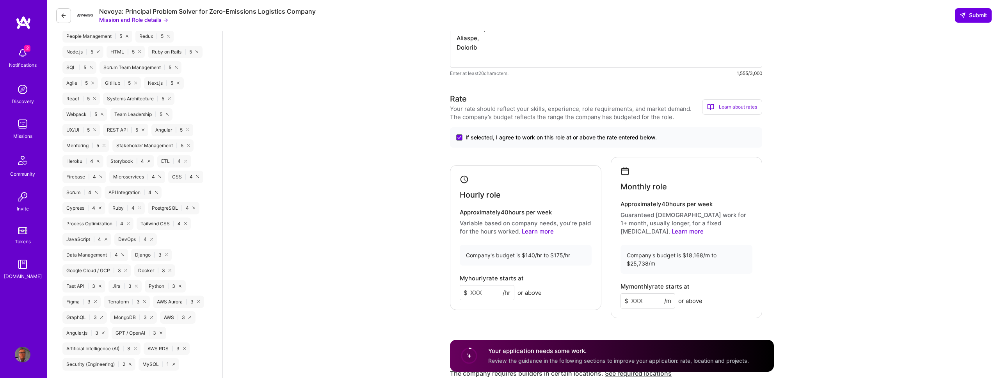
scroll to position [553, 0]
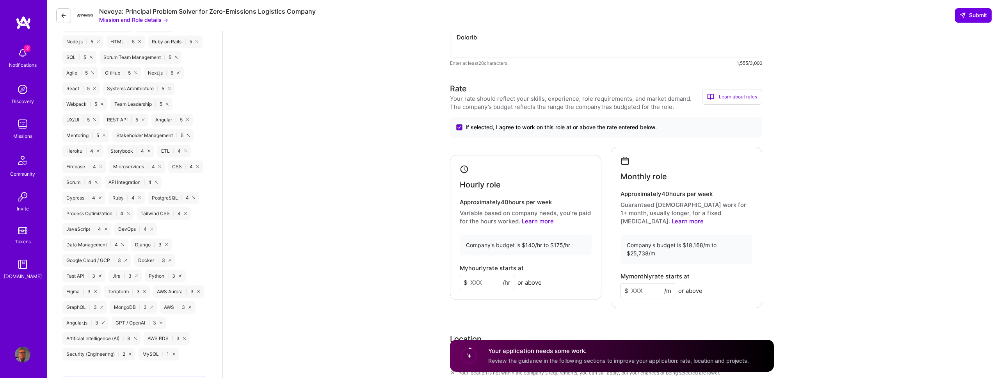
click at [478, 275] on input at bounding box center [487, 282] width 55 height 15
type input "150"
click at [643, 283] on input at bounding box center [648, 290] width 55 height 15
type input "20000"
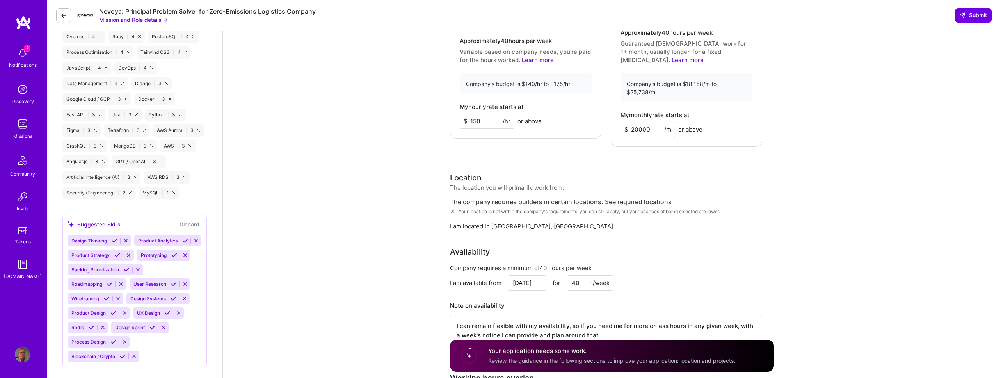
scroll to position [790, 0]
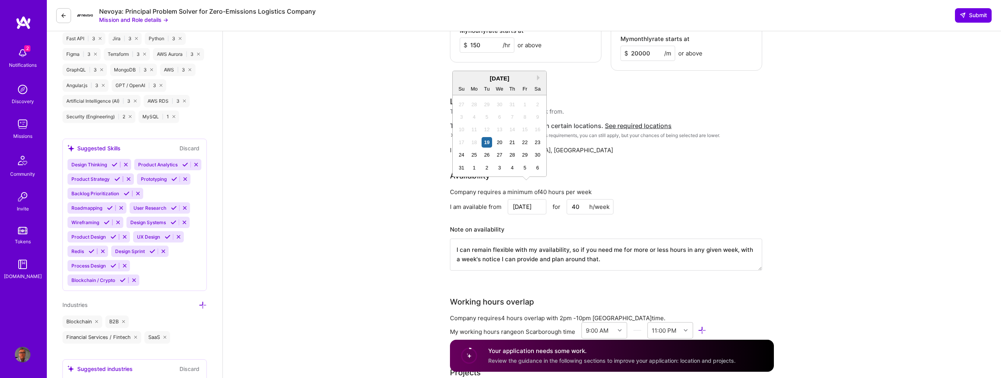
drag, startPoint x: 537, startPoint y: 191, endPoint x: 506, endPoint y: 190, distance: 31.2
click at [506, 199] on div "I am available from Aug 19 Next Month August 2025 Su Mo Tu We Th Fr Sa 27 28 29…" at bounding box center [606, 206] width 312 height 15
click at [478, 168] on div "1" at bounding box center [474, 167] width 11 height 11
type input "Sep 1"
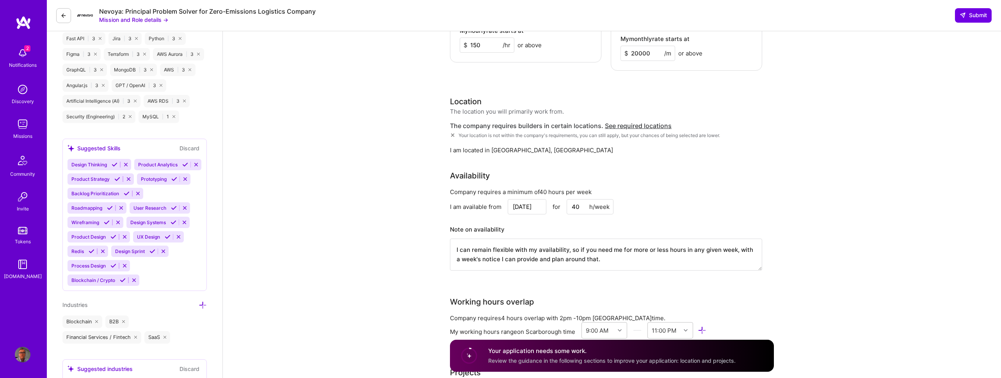
click at [664, 170] on div "Availability Company requires a minimum of 40 hours per week I am available fro…" at bounding box center [606, 225] width 312 height 110
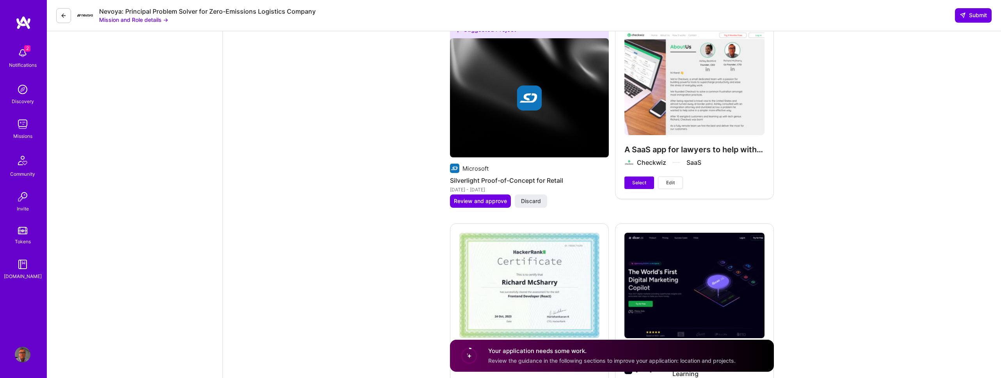
scroll to position [1688, 0]
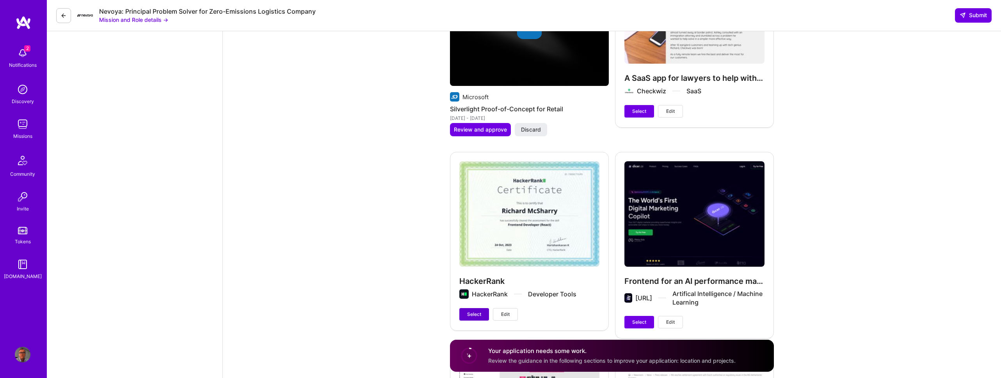
click at [479, 311] on span "Select" at bounding box center [474, 314] width 14 height 7
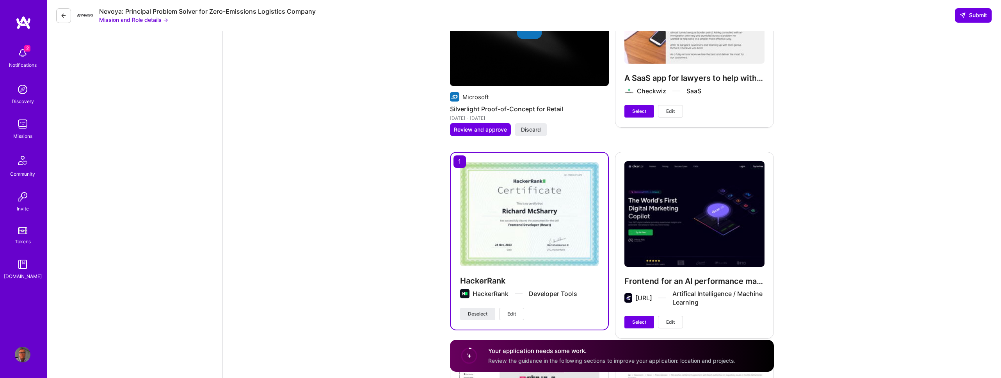
scroll to position [1767, 0]
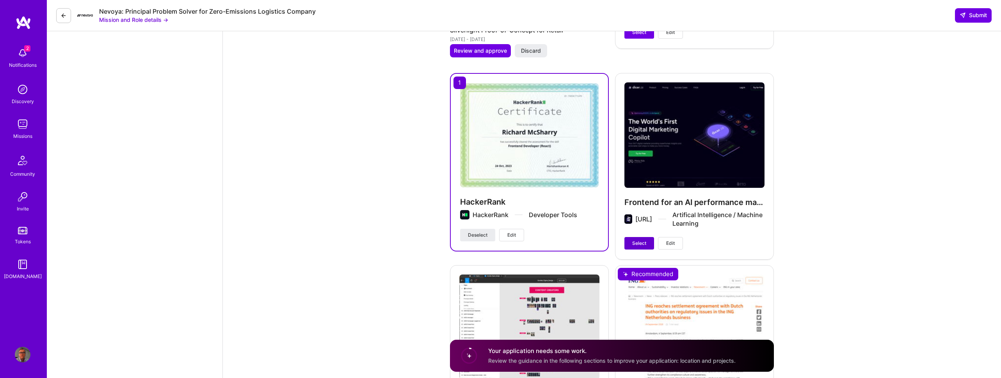
click at [646, 237] on button "Select" at bounding box center [640, 243] width 30 height 12
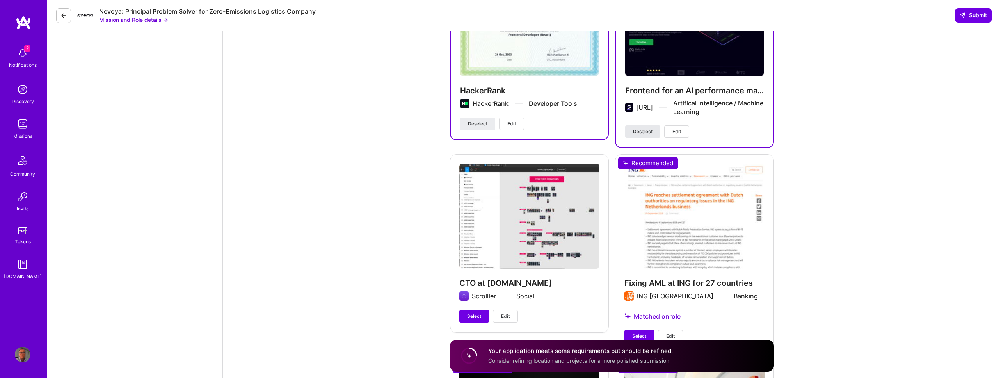
scroll to position [1919, 0]
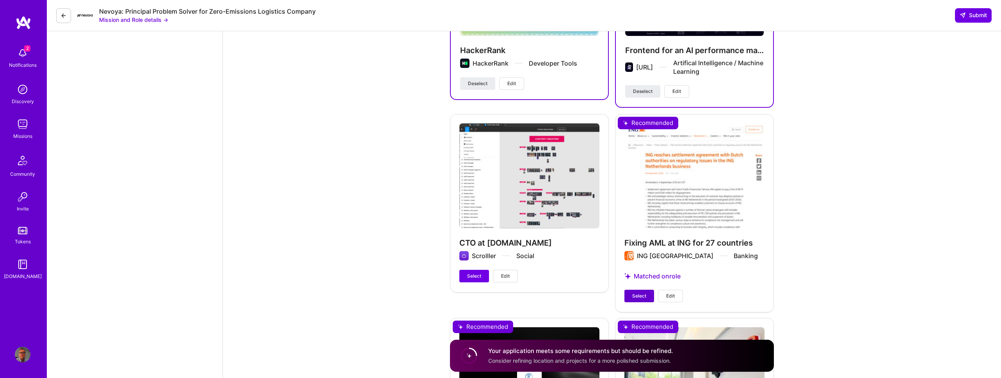
click at [641, 292] on span "Select" at bounding box center [639, 295] width 14 height 7
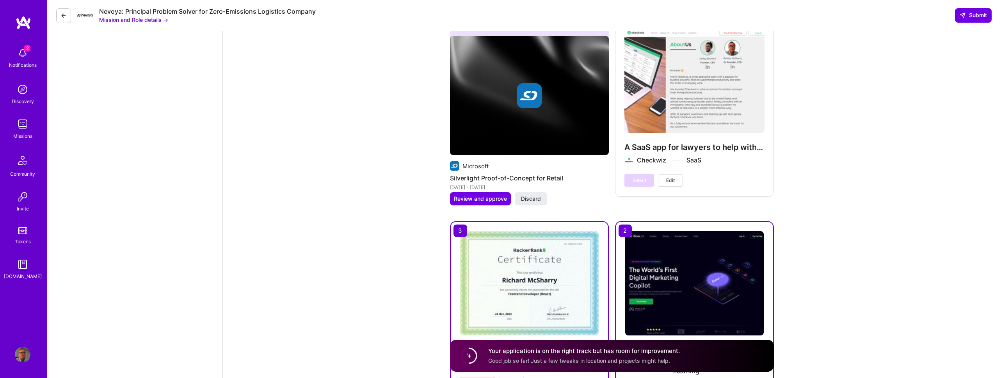
scroll to position [1386, 0]
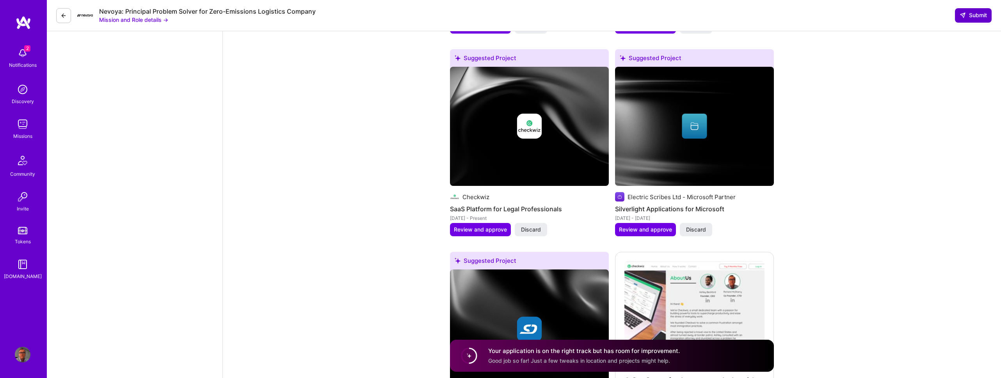
click at [976, 17] on span "Submit" at bounding box center [973, 15] width 27 height 8
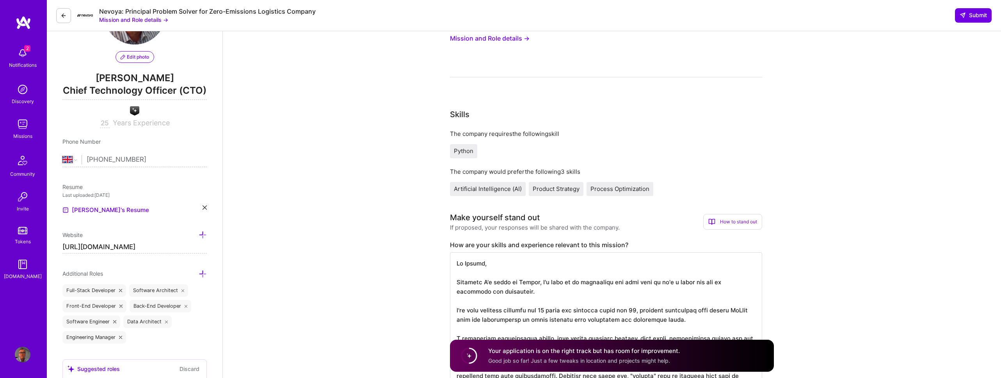
scroll to position [0, 0]
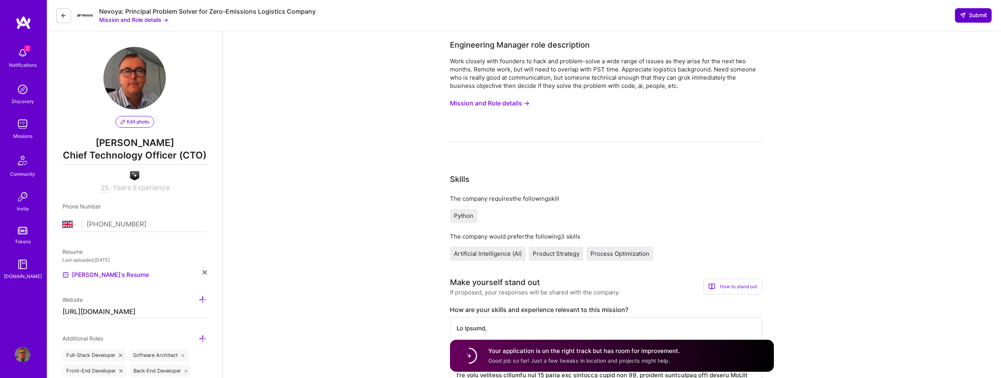
click at [966, 18] on span "Submit" at bounding box center [973, 15] width 27 height 8
click at [606, 353] on h4 "Your application is on the right track but has room for improvement." at bounding box center [584, 351] width 192 height 8
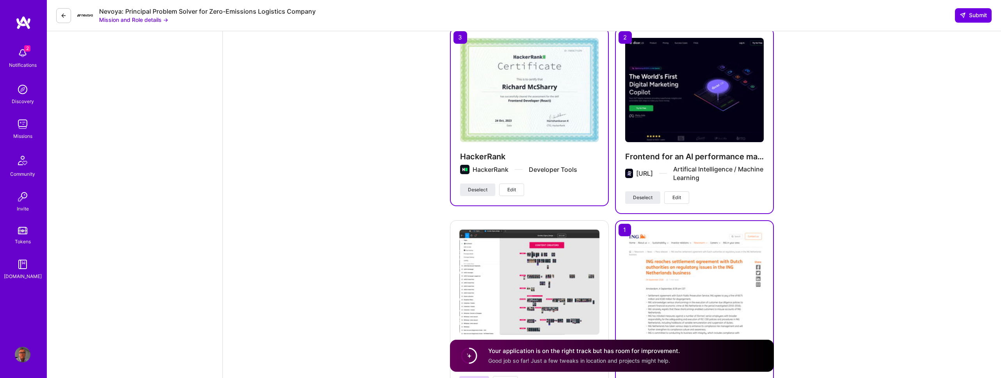
scroll to position [1767, 0]
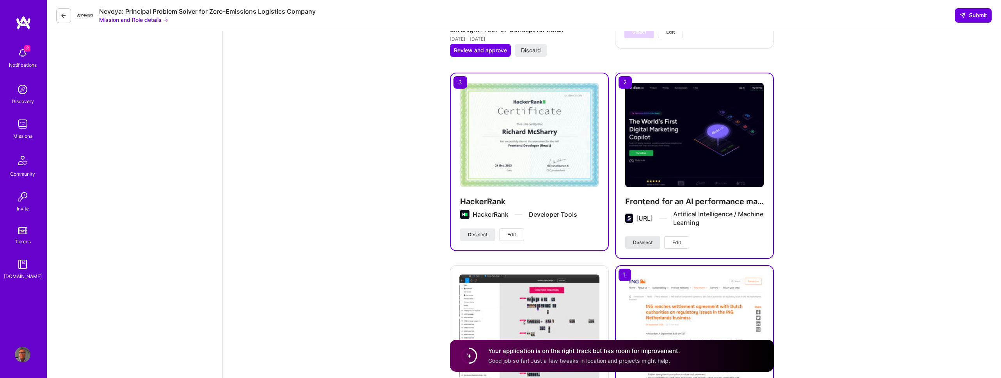
click at [635, 239] on span "Deselect" at bounding box center [643, 242] width 20 height 7
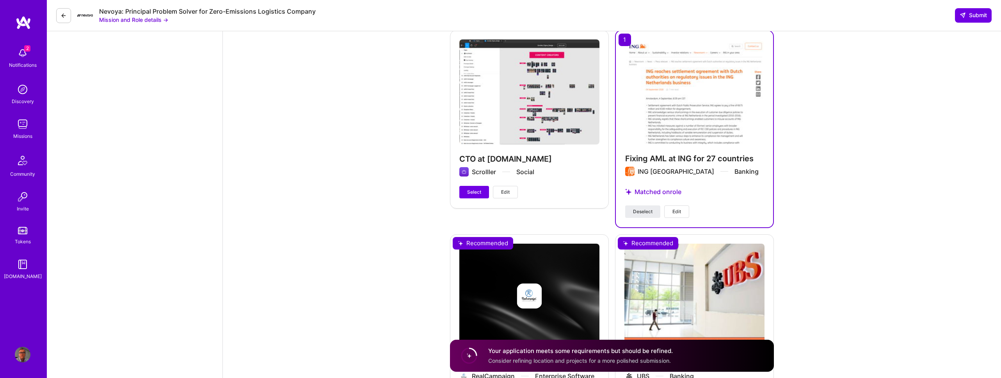
scroll to position [2095, 0]
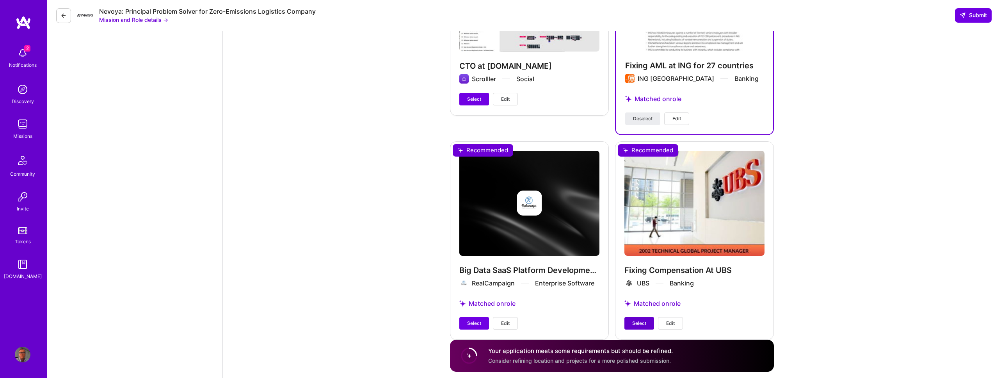
click at [642, 320] on span "Select" at bounding box center [639, 323] width 14 height 7
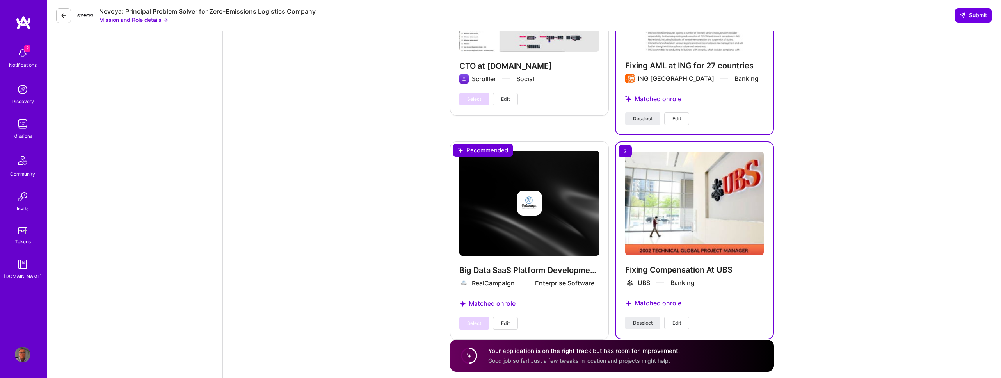
scroll to position [2095, 0]
click at [968, 18] on span "Submit" at bounding box center [973, 15] width 27 height 8
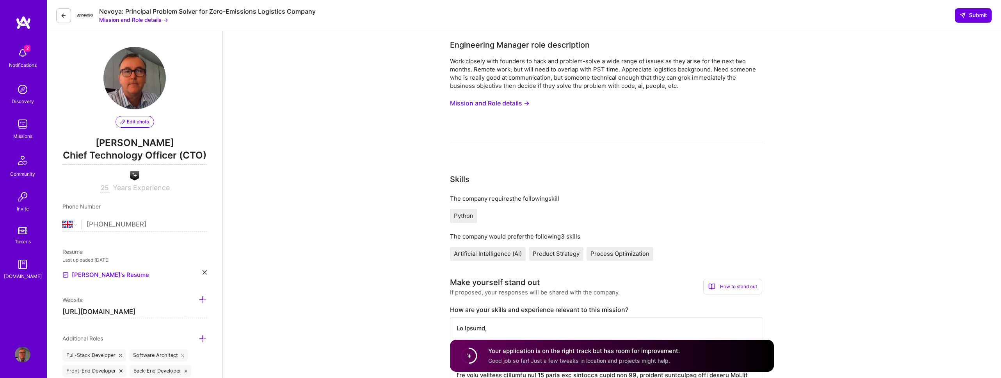
scroll to position [131, 0]
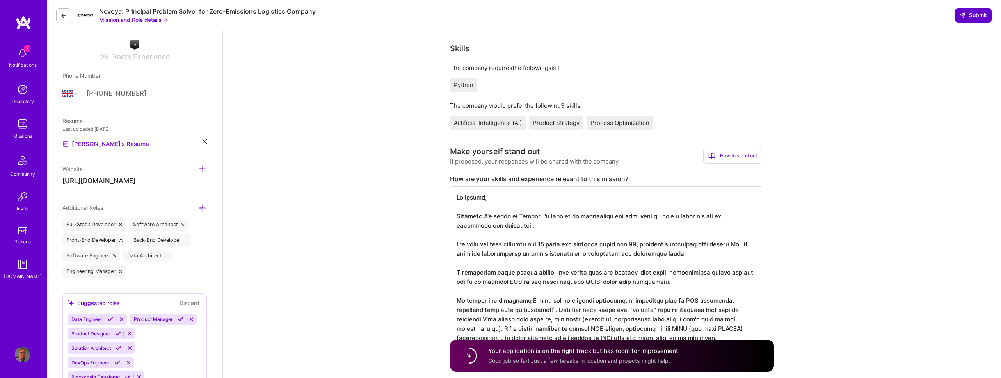
click at [974, 16] on span "Submit" at bounding box center [973, 15] width 27 height 8
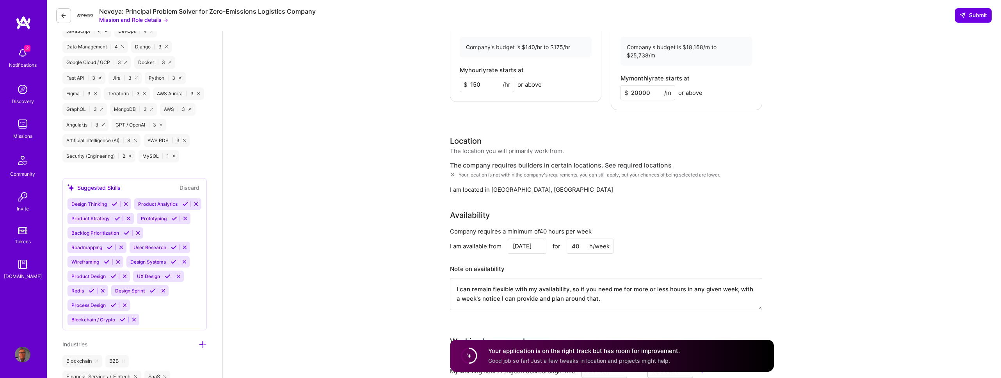
scroll to position [756, 0]
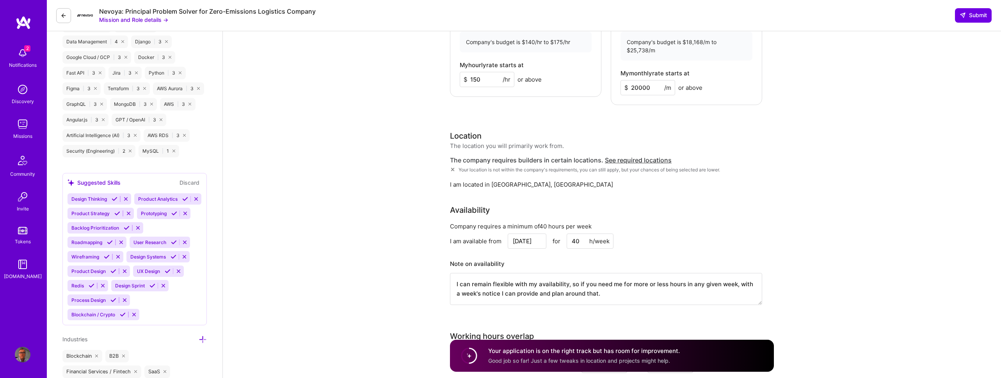
click at [454, 167] on icon at bounding box center [452, 169] width 5 height 5
click at [584, 180] on div "I am located in Scarborough, UK" at bounding box center [606, 184] width 312 height 8
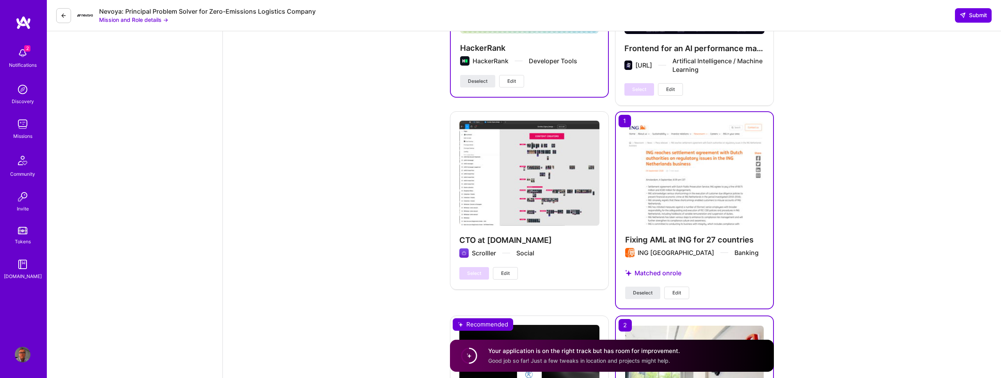
scroll to position [1833, 0]
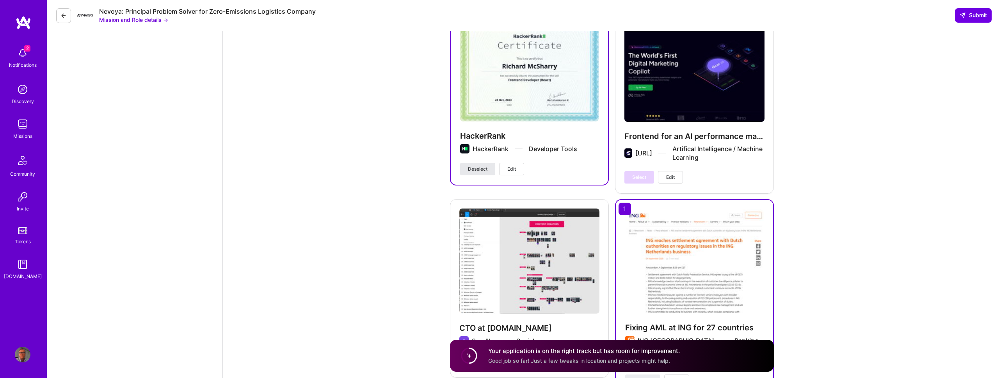
click at [487, 166] on span "Deselect" at bounding box center [478, 169] width 20 height 7
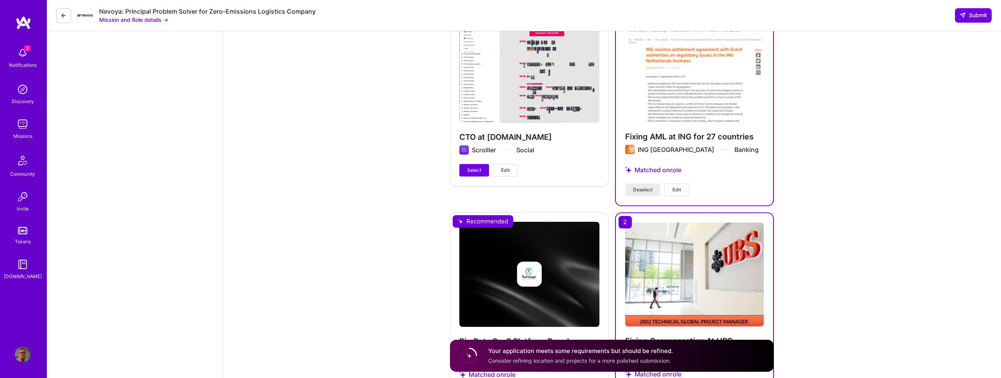
scroll to position [2095, 0]
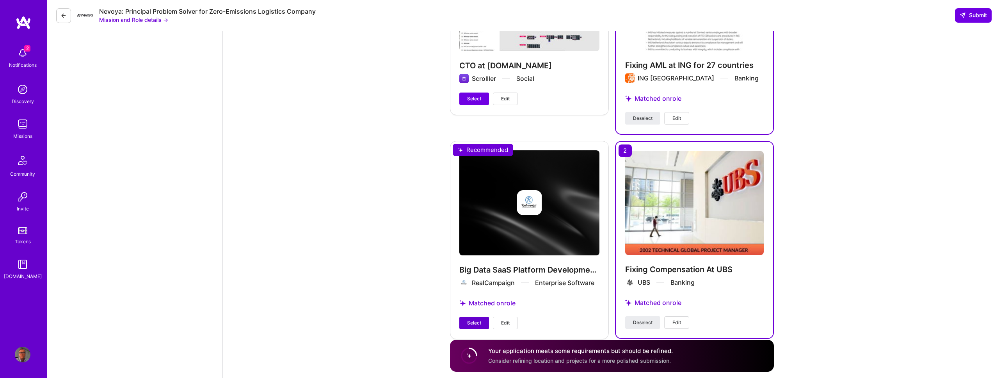
click at [481, 317] on button "Select" at bounding box center [474, 323] width 30 height 12
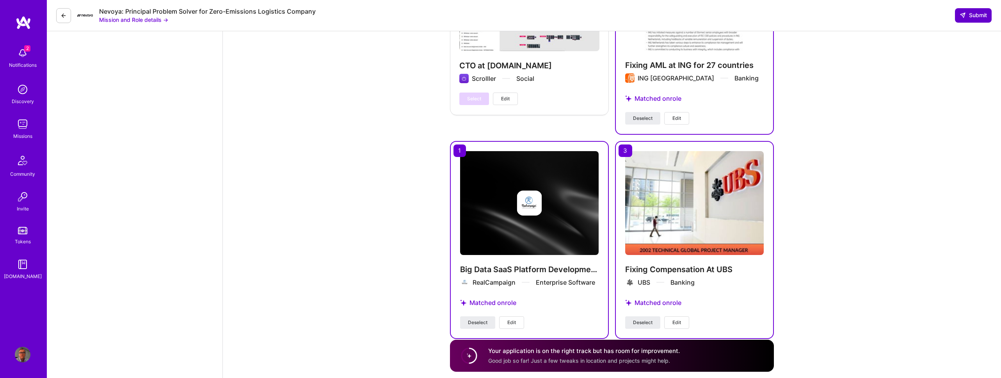
click at [967, 19] on button "Submit" at bounding box center [973, 15] width 37 height 14
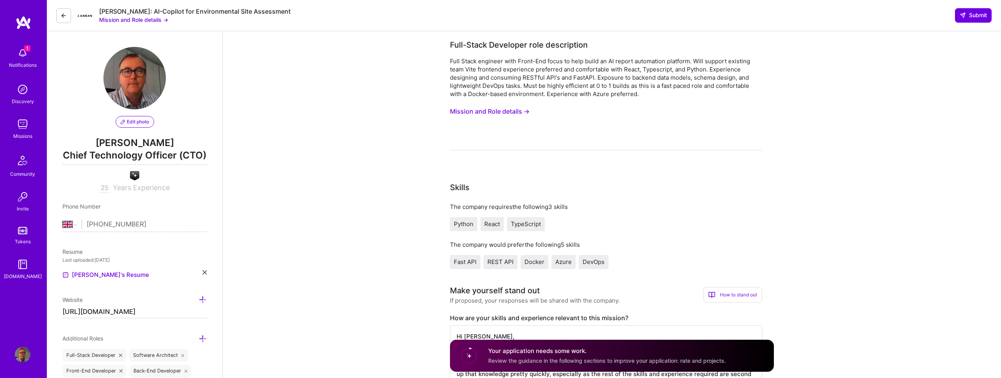
select select "GB"
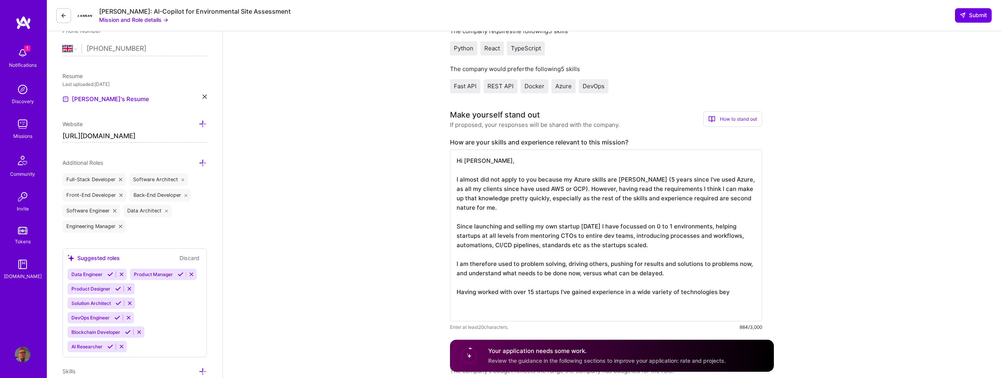
drag, startPoint x: 528, startPoint y: 292, endPoint x: 533, endPoint y: 293, distance: 5.1
click at [533, 293] on textarea "Hi [PERSON_NAME], I almost did not apply to you because my Azure skills are [PE…" at bounding box center [606, 236] width 312 height 172
click at [570, 287] on textarea "Hi [PERSON_NAME], I almost did not apply to you because my Azure skills are [PE…" at bounding box center [606, 236] width 312 height 172
click at [530, 293] on textarea "Hi [PERSON_NAME], I almost did not apply to you because my Azure skills are [PE…" at bounding box center [606, 236] width 312 height 172
drag, startPoint x: 527, startPoint y: 293, endPoint x: 558, endPoint y: 294, distance: 30.9
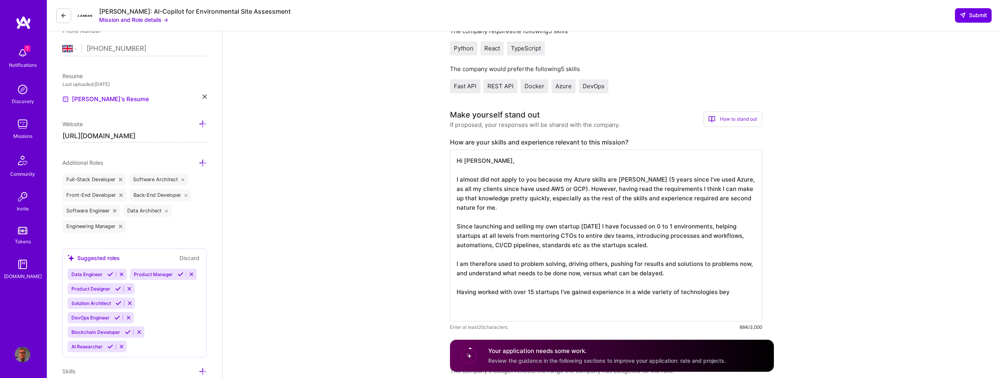
click at [558, 294] on textarea "Hi [PERSON_NAME], I almost did not apply to you because my Azure skills are [PE…" at bounding box center [606, 236] width 312 height 172
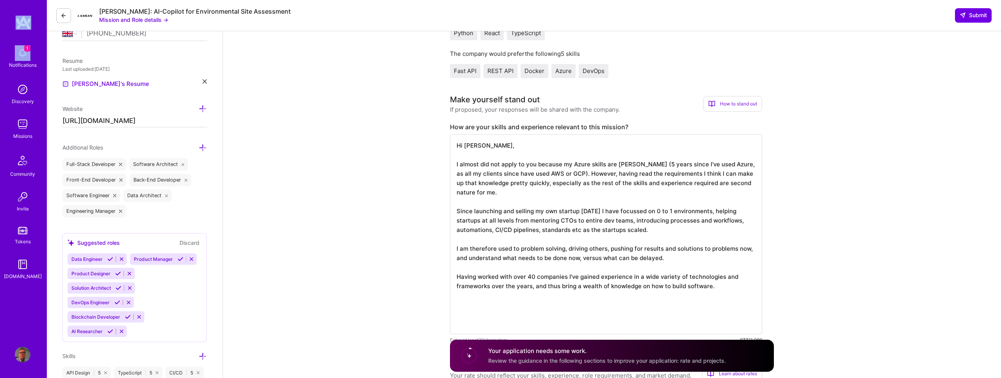
click at [511, 304] on textarea "Hi [PERSON_NAME], I almost did not apply to you because my Azure skills are [PE…" at bounding box center [606, 234] width 312 height 200
paste textarea "I've been building software for 40 years and managing teams for 25, building ev…"
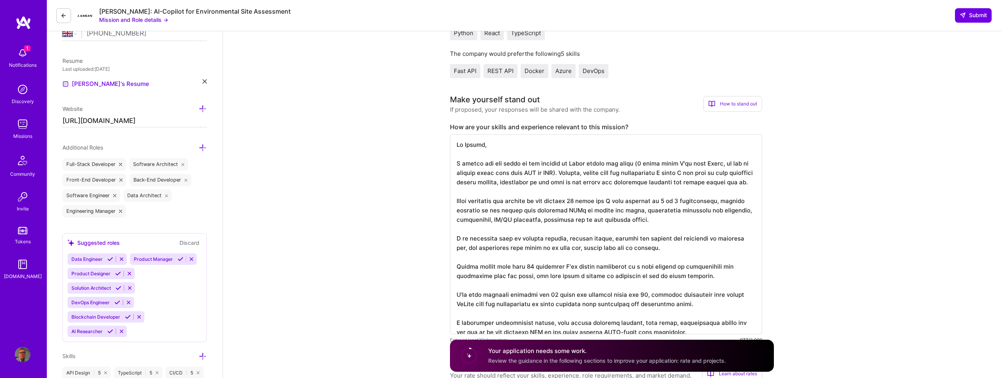
scroll to position [233, 0]
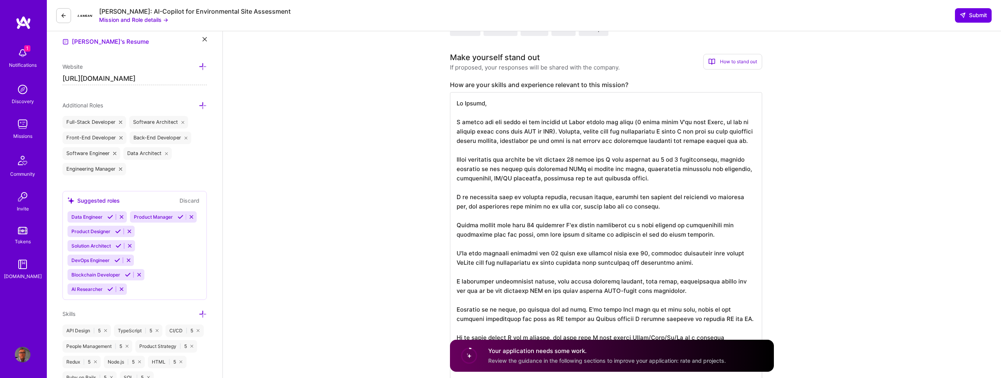
drag, startPoint x: 529, startPoint y: 235, endPoint x: 534, endPoint y: 235, distance: 5.5
click at [534, 235] on textarea at bounding box center [606, 248] width 312 height 312
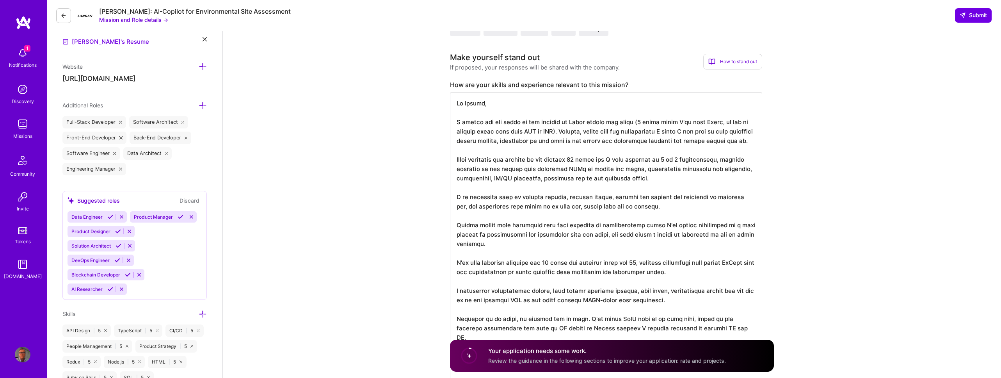
scroll to position [238, 0]
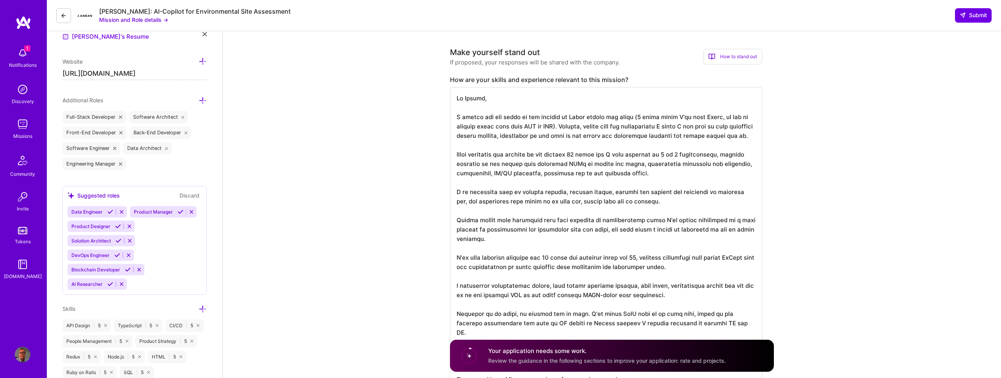
click at [564, 254] on textarea at bounding box center [606, 248] width 312 height 322
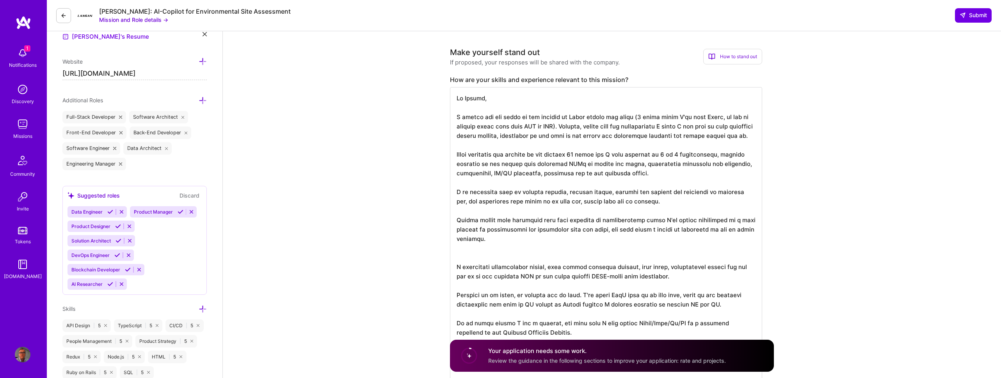
scroll to position [0, 0]
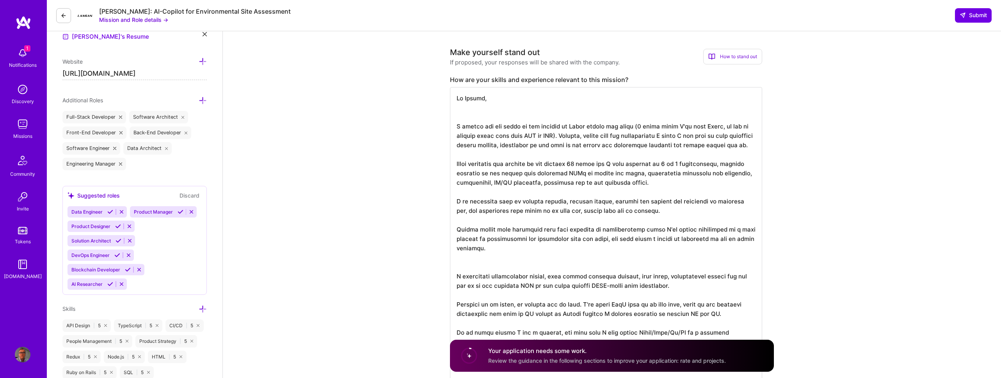
paste textarea "I've been building software for 40 years and managing teams for 25, building ev…"
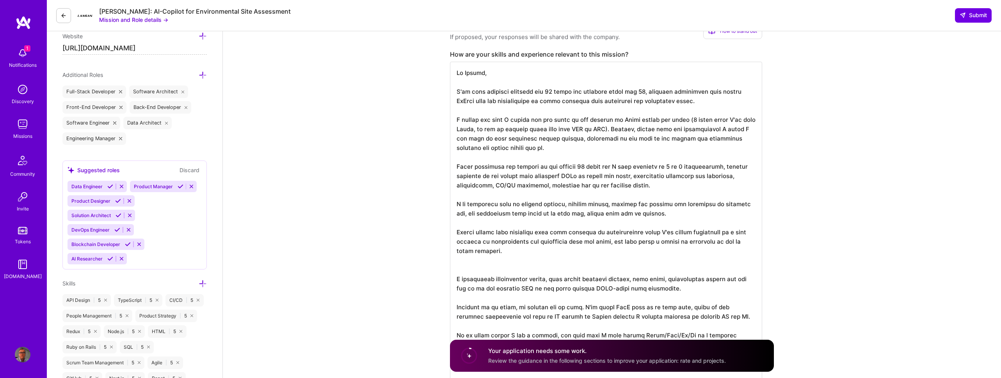
scroll to position [269, 0]
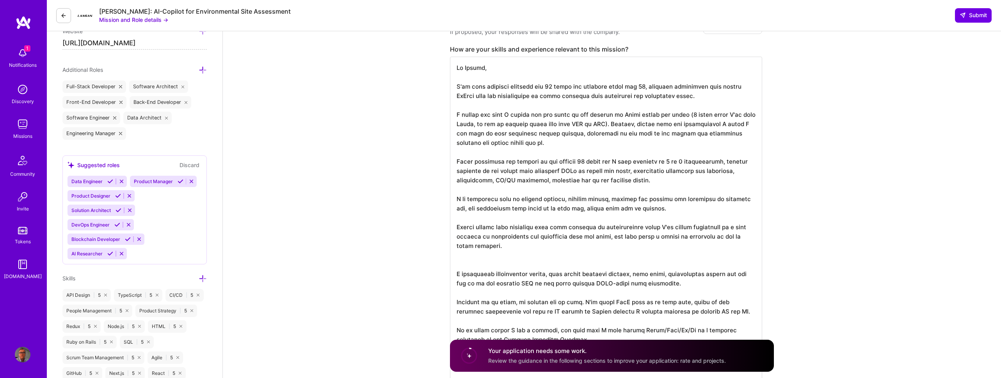
click at [590, 207] on textarea at bounding box center [606, 222] width 312 height 331
drag, startPoint x: 685, startPoint y: 207, endPoint x: 471, endPoint y: 210, distance: 213.9
click at [471, 210] on textarea at bounding box center [606, 222] width 312 height 331
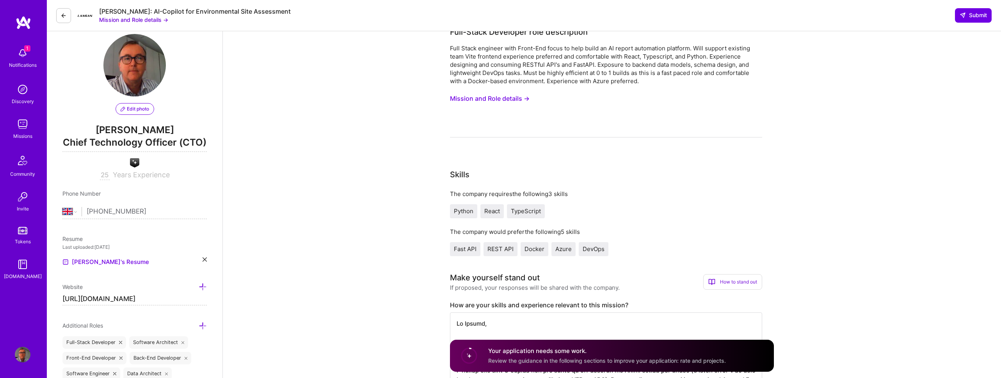
scroll to position [0, 0]
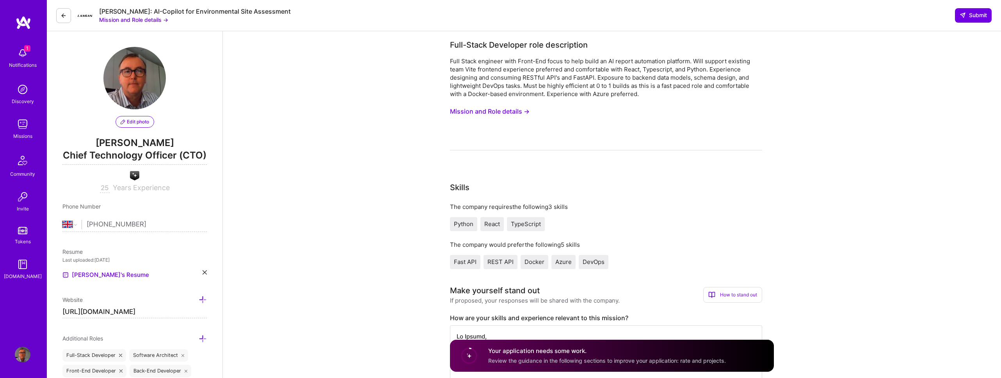
click at [650, 118] on div "Full Stack engineer with Front-End focus to help build an AI report automation …" at bounding box center [606, 103] width 312 height 93
click at [498, 111] on button "Mission and Role details →" at bounding box center [490, 111] width 80 height 14
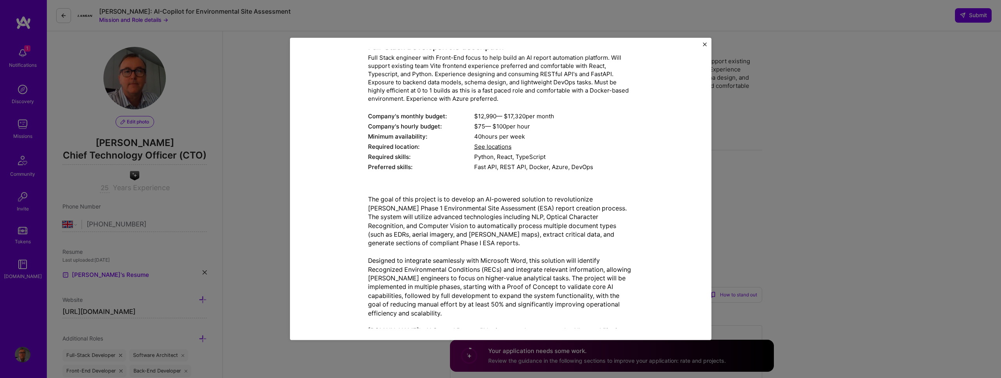
scroll to position [41, 0]
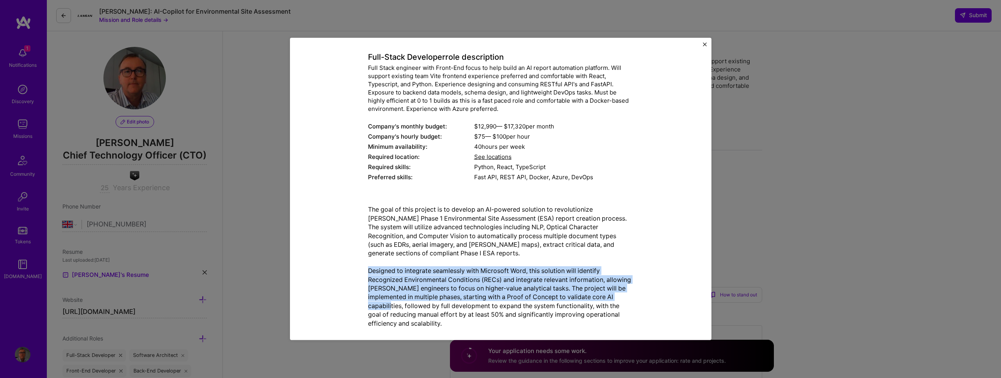
drag, startPoint x: 367, startPoint y: 272, endPoint x: 399, endPoint y: 305, distance: 46.1
click at [399, 305] on p "The goal of this project is to develop an AI-powered solution to revolutionize …" at bounding box center [500, 279] width 265 height 149
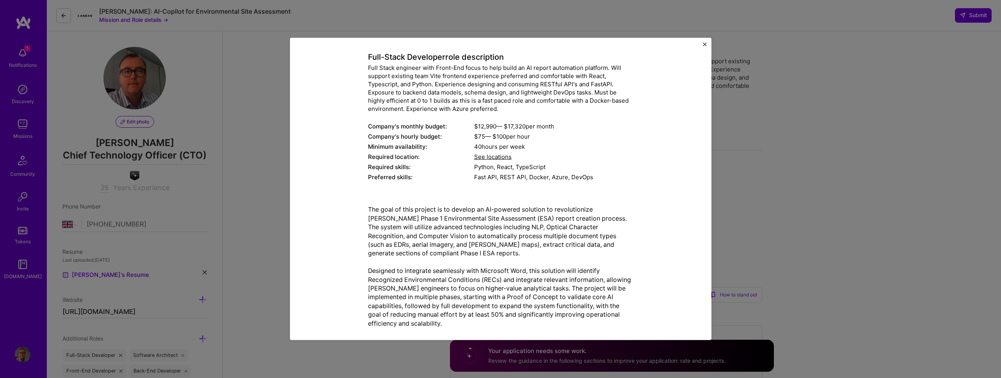
click at [849, 111] on div "Mission Description and Role Details Full-Stack Developer role description Full…" at bounding box center [500, 189] width 1001 height 378
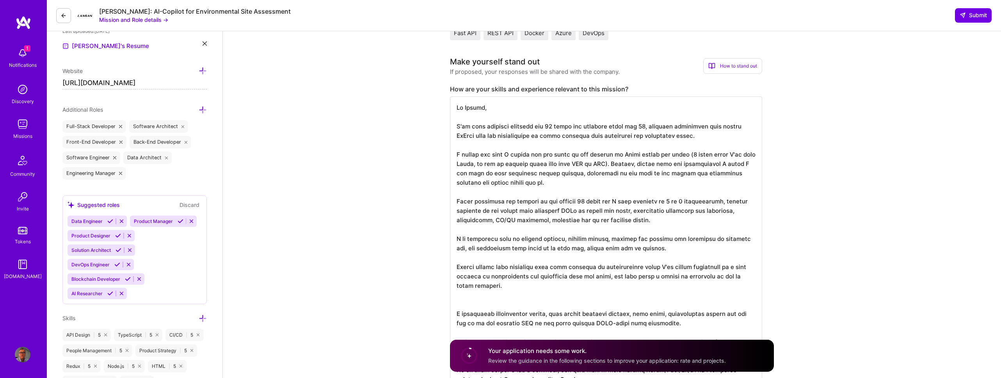
scroll to position [265, 0]
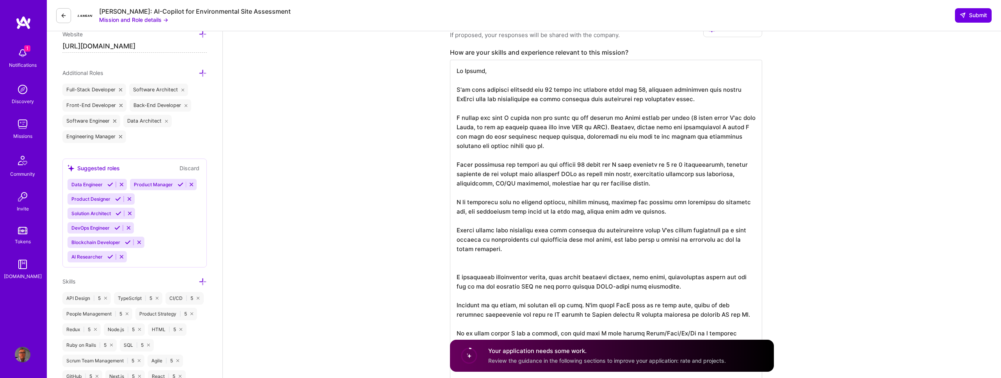
drag, startPoint x: 552, startPoint y: 140, endPoint x: 447, endPoint y: 107, distance: 109.3
click at [519, 131] on textarea at bounding box center [606, 225] width 312 height 331
drag, startPoint x: 541, startPoint y: 145, endPoint x: 455, endPoint y: 117, distance: 90.6
click at [455, 117] on textarea at bounding box center [606, 225] width 312 height 331
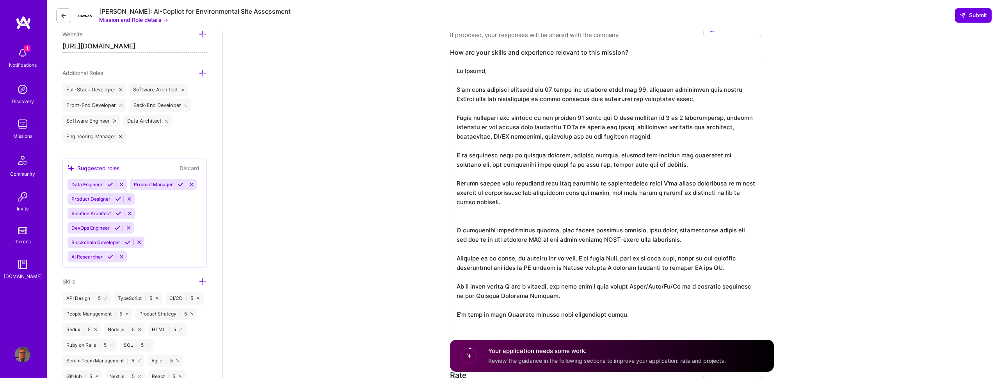
drag, startPoint x: 689, startPoint y: 164, endPoint x: 472, endPoint y: 167, distance: 217.1
click at [472, 167] on textarea at bounding box center [606, 202] width 312 height 284
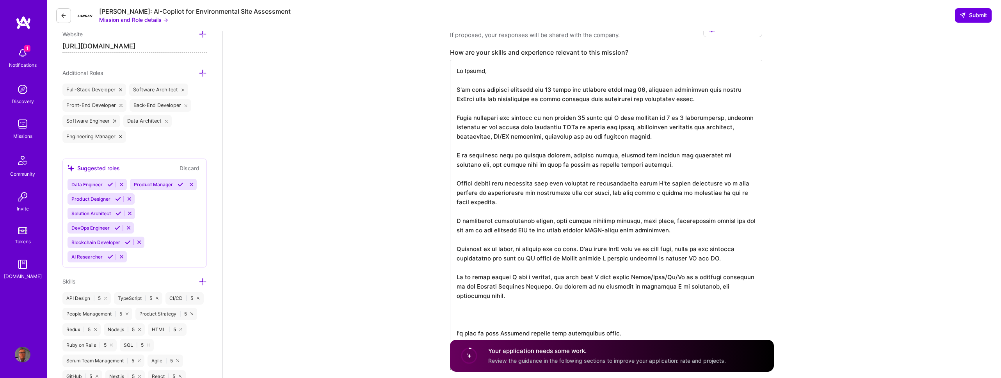
paste textarea "I should say that I almost did not apply to you because my Azure skills are rus…"
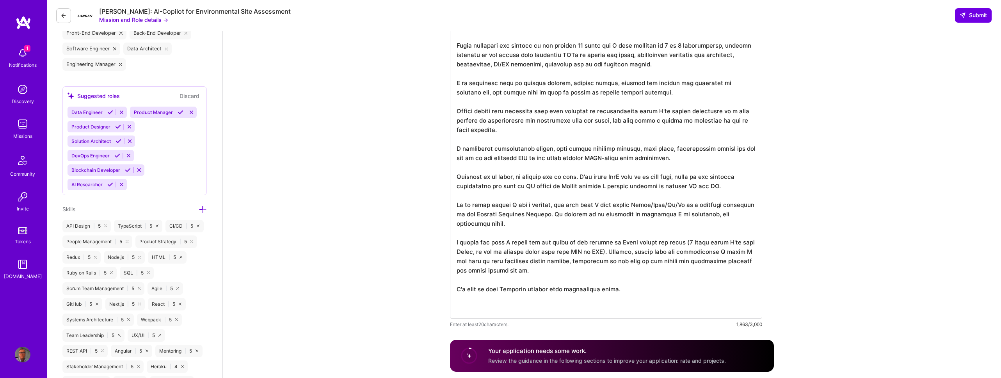
scroll to position [352, 0]
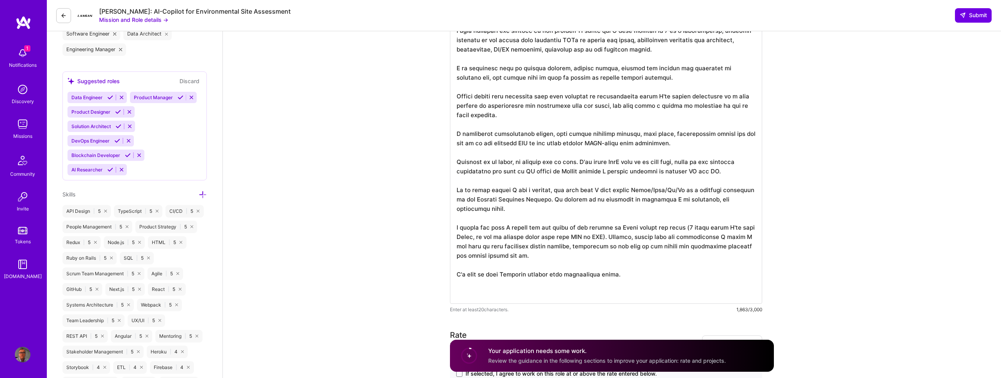
click at [511, 272] on textarea at bounding box center [606, 138] width 312 height 331
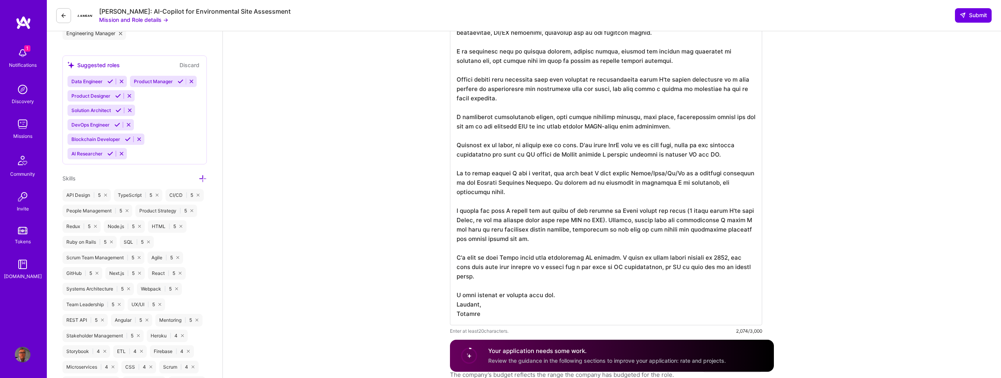
scroll to position [379, 0]
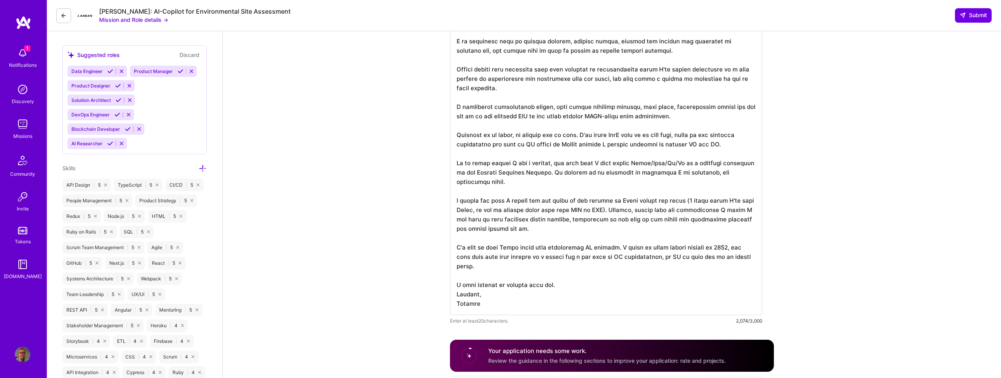
click at [610, 257] on textarea at bounding box center [606, 131] width 312 height 368
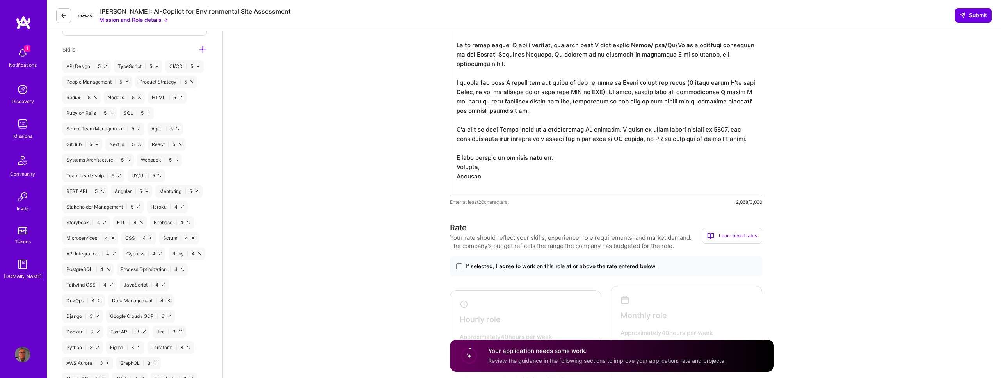
scroll to position [577, 0]
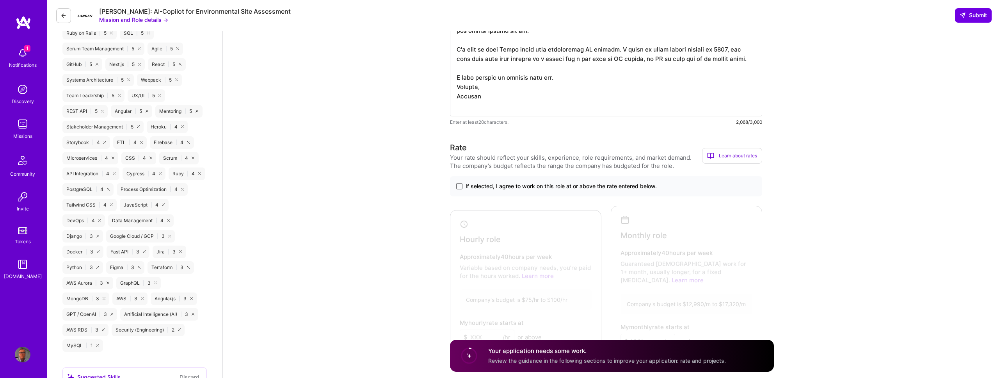
type textarea "Hi Langan, I've been building software for 40 years and managing teams for 25, …"
click at [460, 186] on span at bounding box center [459, 186] width 6 height 6
click at [0, 0] on input "If selected, I agree to work on this role at or above the rate entered below." at bounding box center [0, 0] width 0 height 0
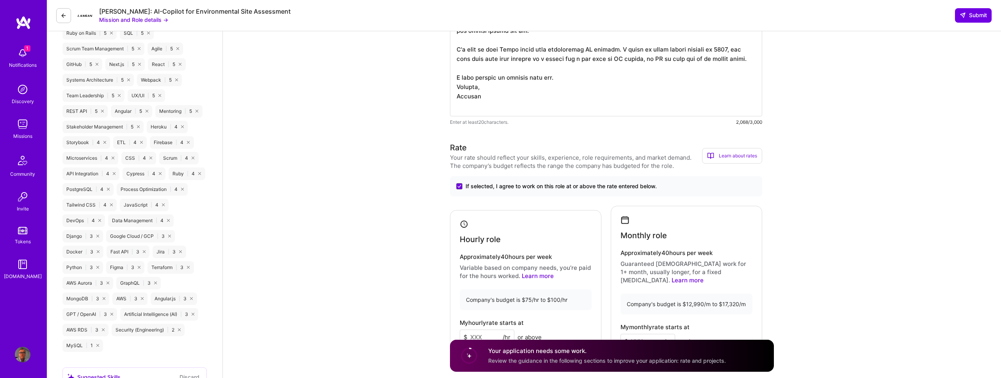
scroll to position [691, 0]
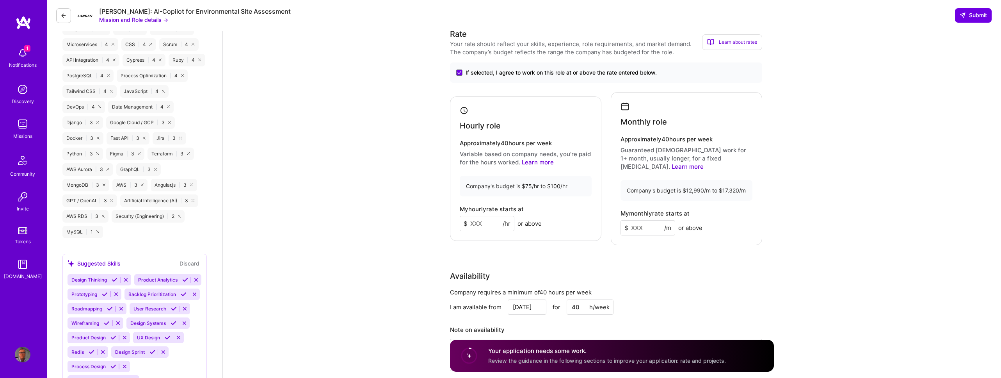
click at [487, 219] on input at bounding box center [487, 223] width 55 height 15
type input "100"
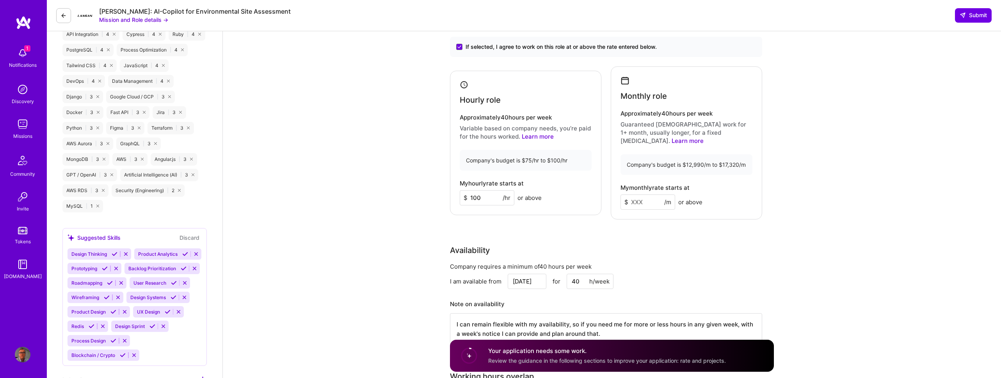
scroll to position [733, 0]
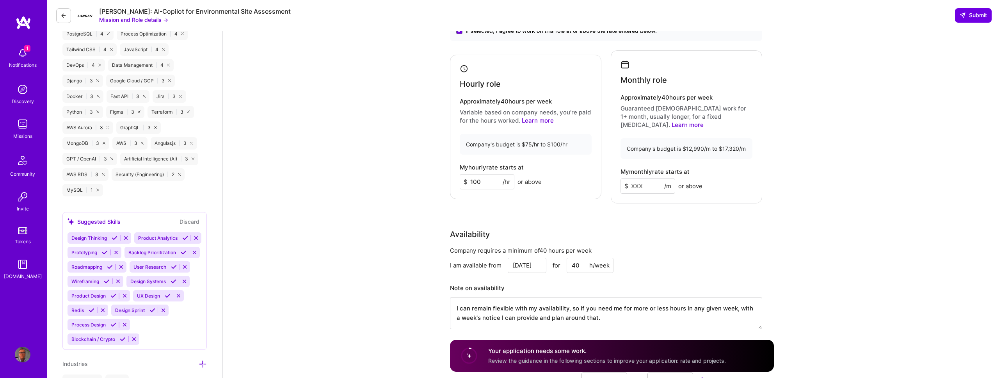
click at [647, 178] on input at bounding box center [648, 185] width 55 height 15
click at [654, 212] on div "Rate Your rate should reflect your skills, experience, role requirements, and m…" at bounding box center [612, 162] width 324 height 352
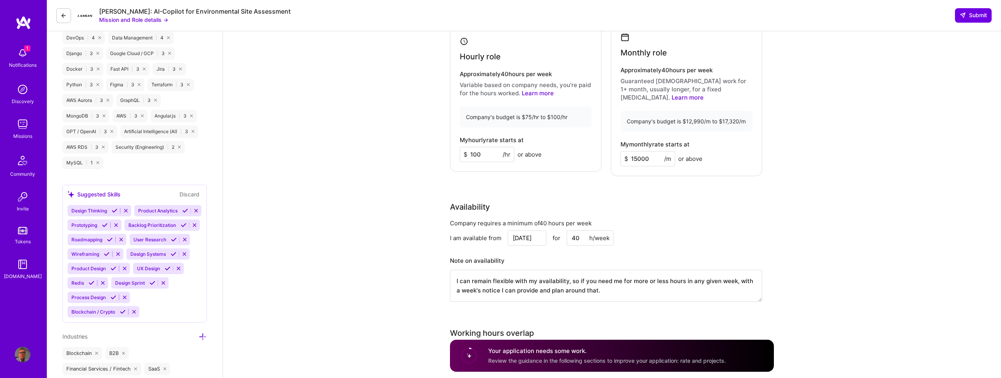
scroll to position [791, 0]
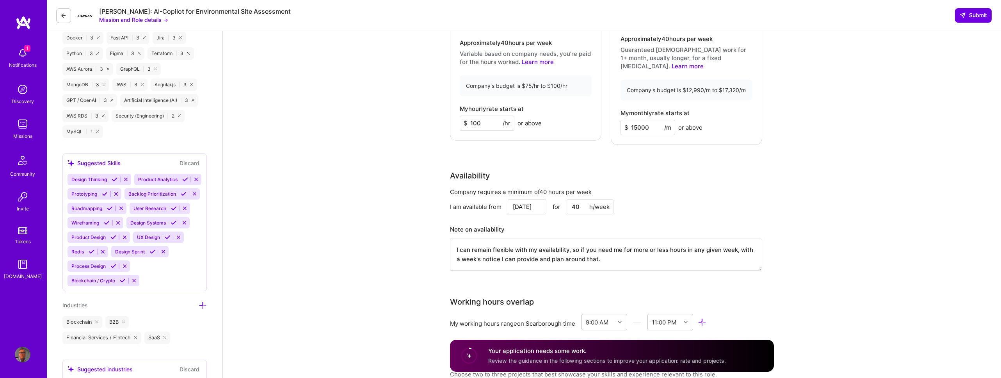
click at [637, 121] on input "15000" at bounding box center [648, 127] width 55 height 15
click at [649, 153] on div "Rate Your rate should reflect your skills, experience, role requirements, and m…" at bounding box center [612, 104] width 324 height 352
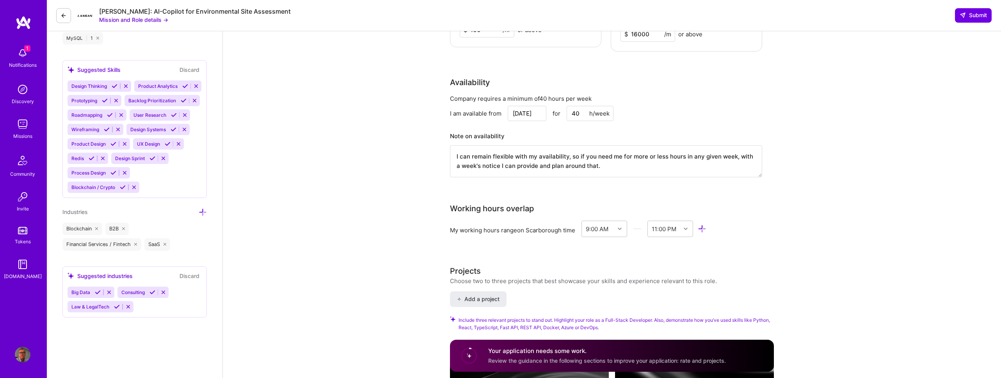
scroll to position [733, 0]
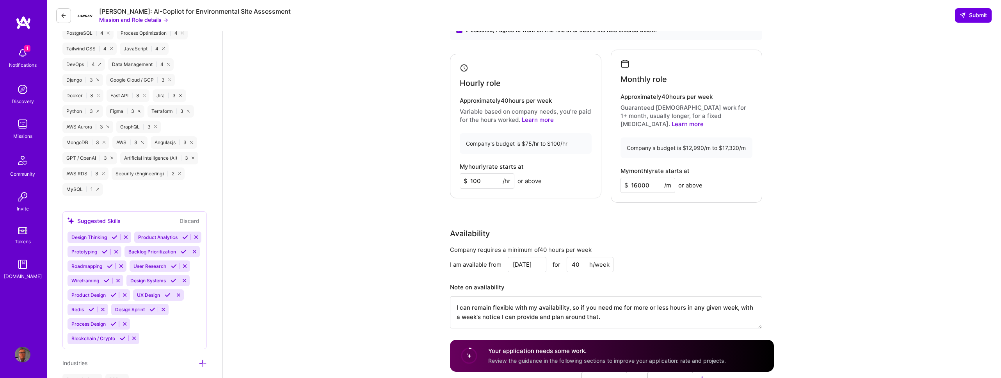
click at [637, 178] on input "16000" at bounding box center [648, 185] width 55 height 15
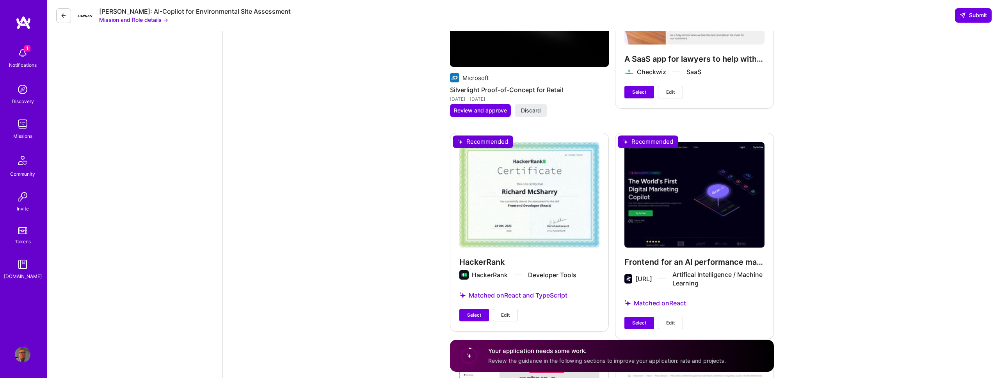
scroll to position [1740, 0]
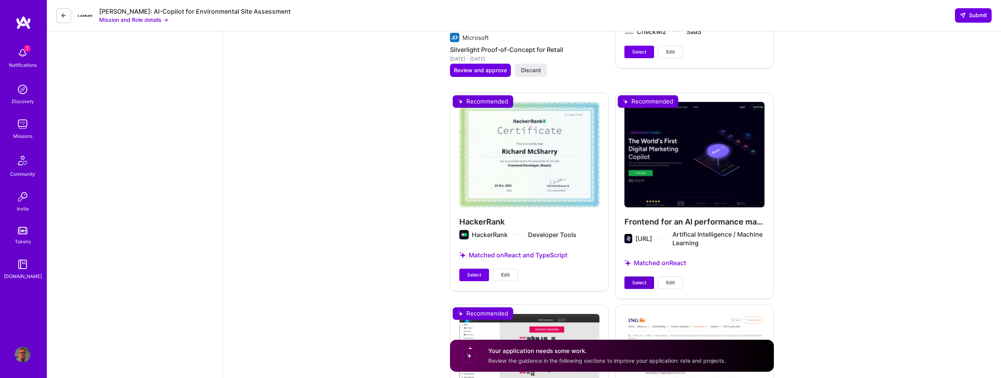
type input "15000"
click at [639, 279] on span "Select" at bounding box center [639, 282] width 14 height 7
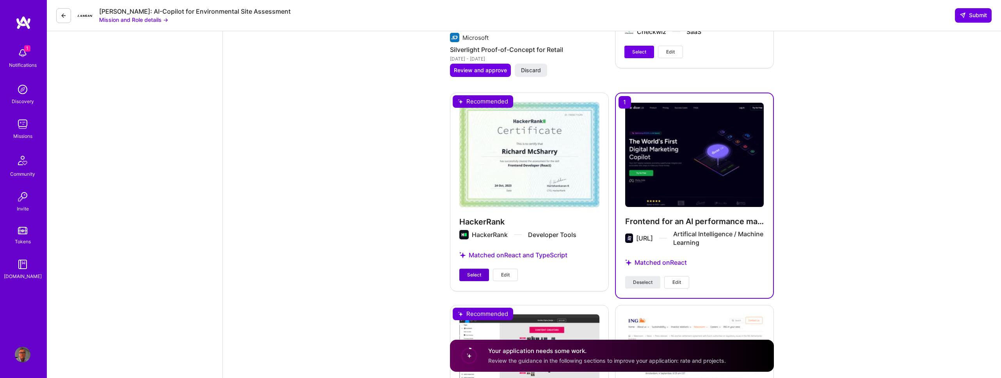
click at [467, 271] on span "Select" at bounding box center [474, 274] width 14 height 7
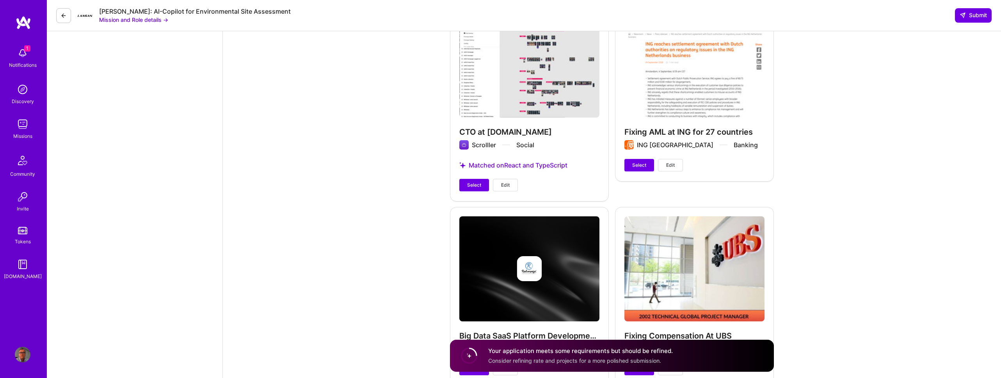
scroll to position [2096, 0]
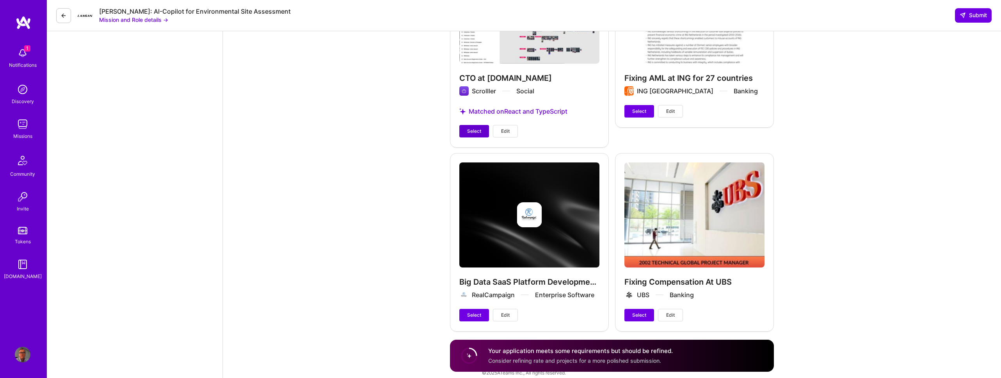
click at [471, 128] on span "Select" at bounding box center [474, 131] width 14 height 7
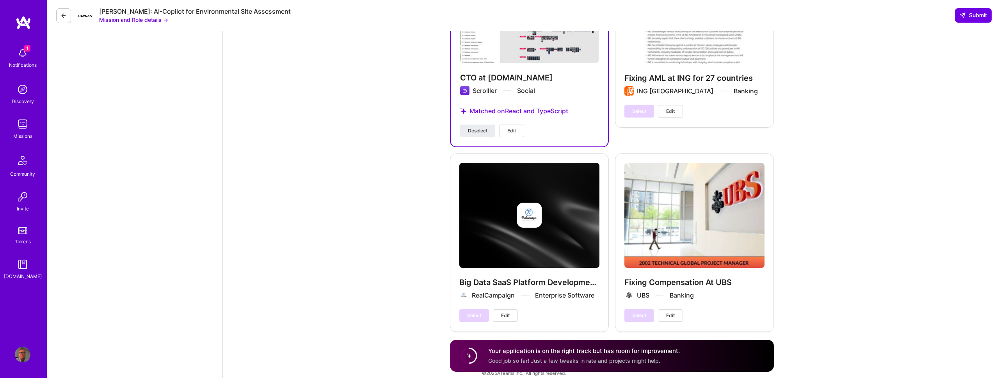
scroll to position [2096, 0]
click at [975, 14] on span "Submit" at bounding box center [973, 15] width 27 height 8
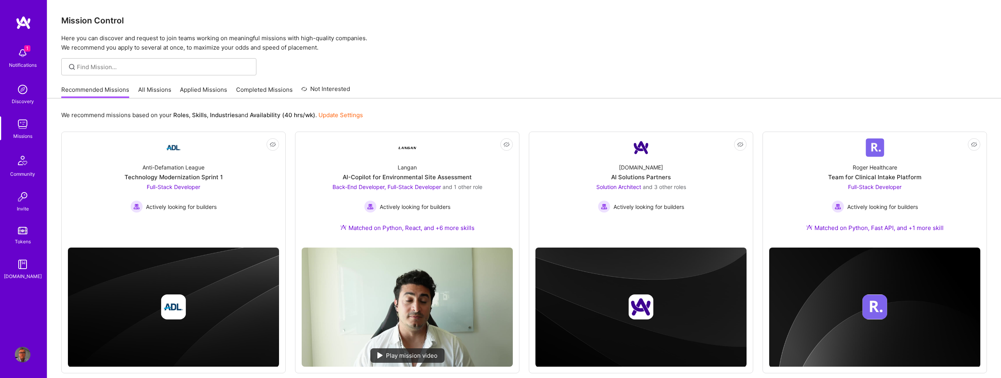
click at [25, 55] on img at bounding box center [23, 53] width 16 height 16
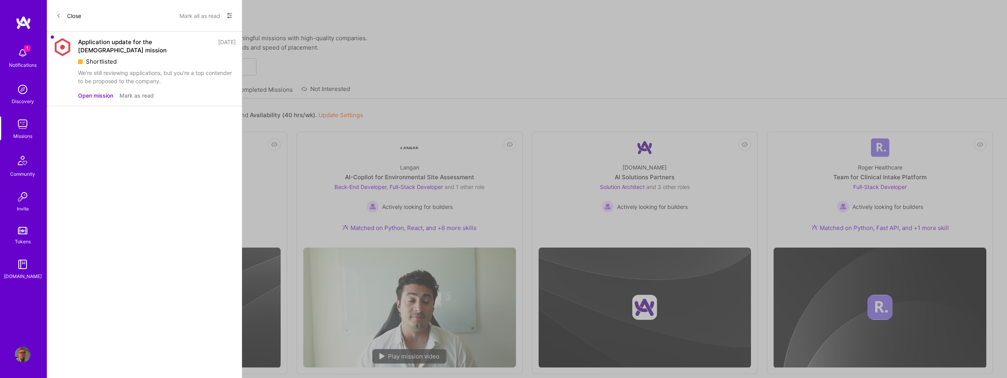
click at [89, 91] on button "Open mission" at bounding box center [95, 95] width 35 height 8
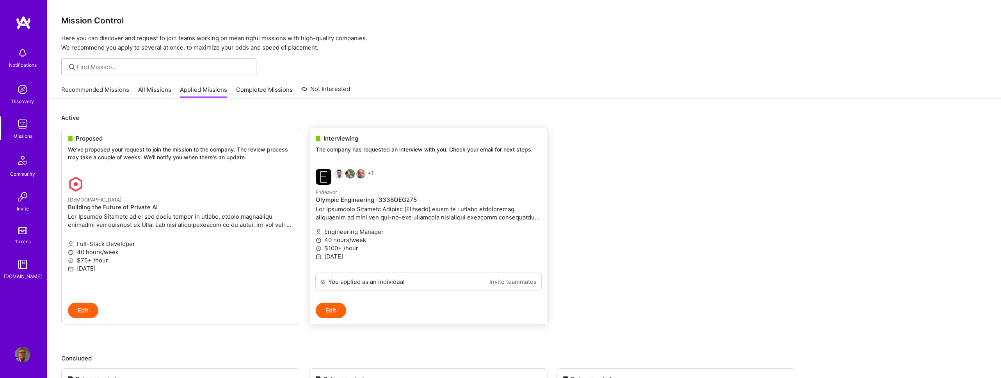
click at [336, 310] on button "Edit" at bounding box center [331, 311] width 30 height 16
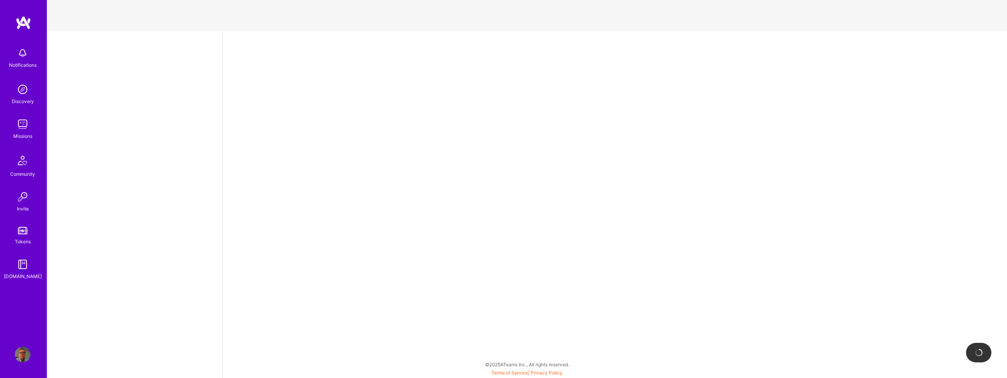
select select "GB"
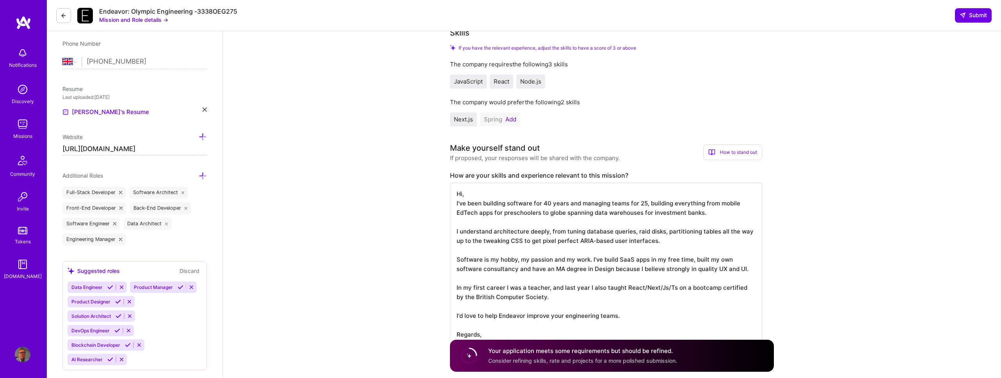
scroll to position [217, 0]
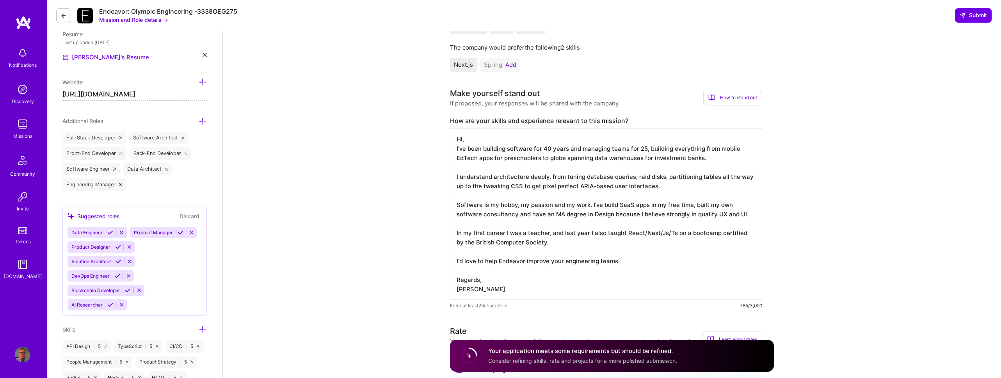
drag, startPoint x: 456, startPoint y: 151, endPoint x: 623, endPoint y: 263, distance: 201.4
click at [623, 263] on textarea "Hi, I've been building software for 40 years and managing teams for 25, buildin…" at bounding box center [606, 214] width 312 height 172
